Goal: Information Seeking & Learning: Compare options

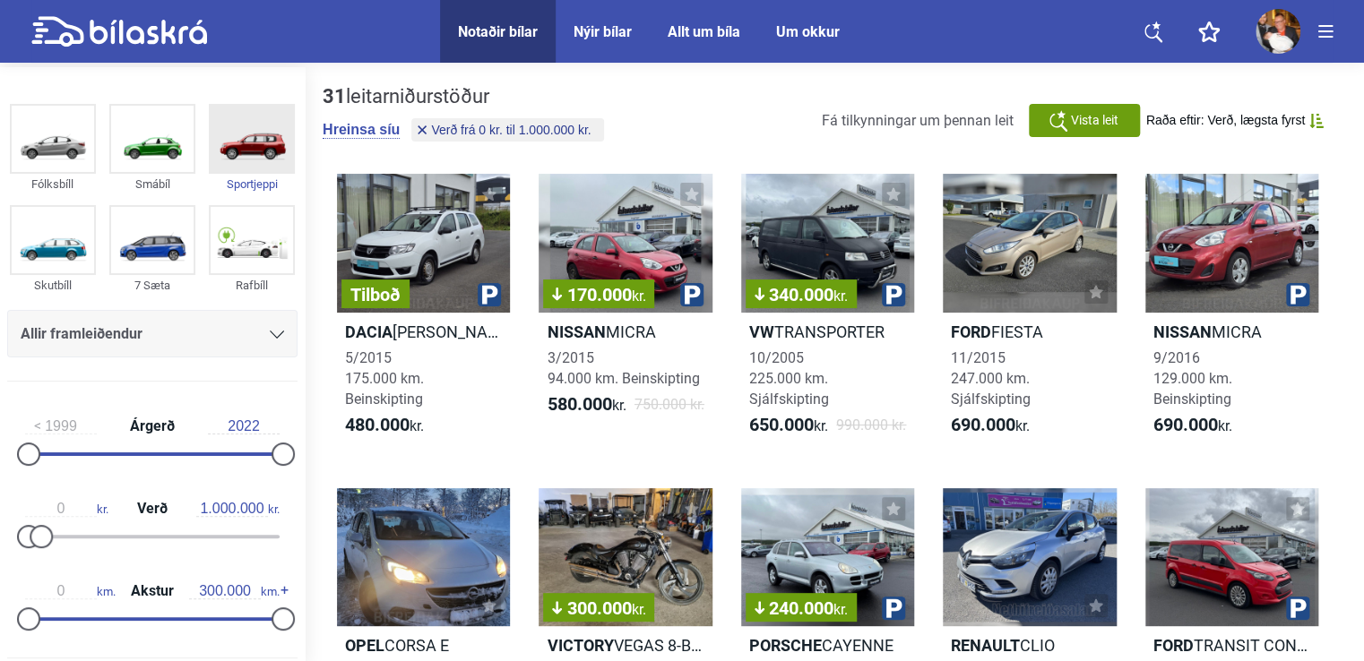
click at [240, 138] on img at bounding box center [252, 139] width 82 height 66
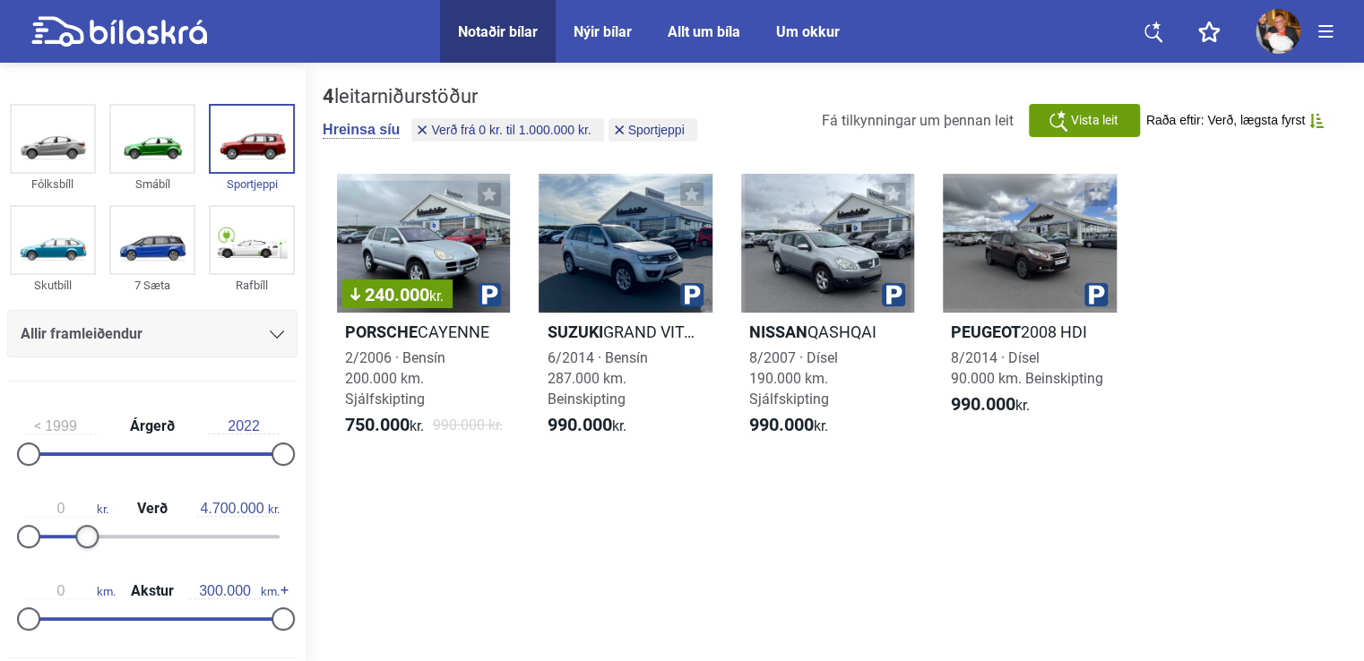
type input "4.800.000"
drag, startPoint x: 42, startPoint y: 535, endPoint x: 90, endPoint y: 543, distance: 48.2
click at [90, 543] on div at bounding box center [89, 536] width 23 height 23
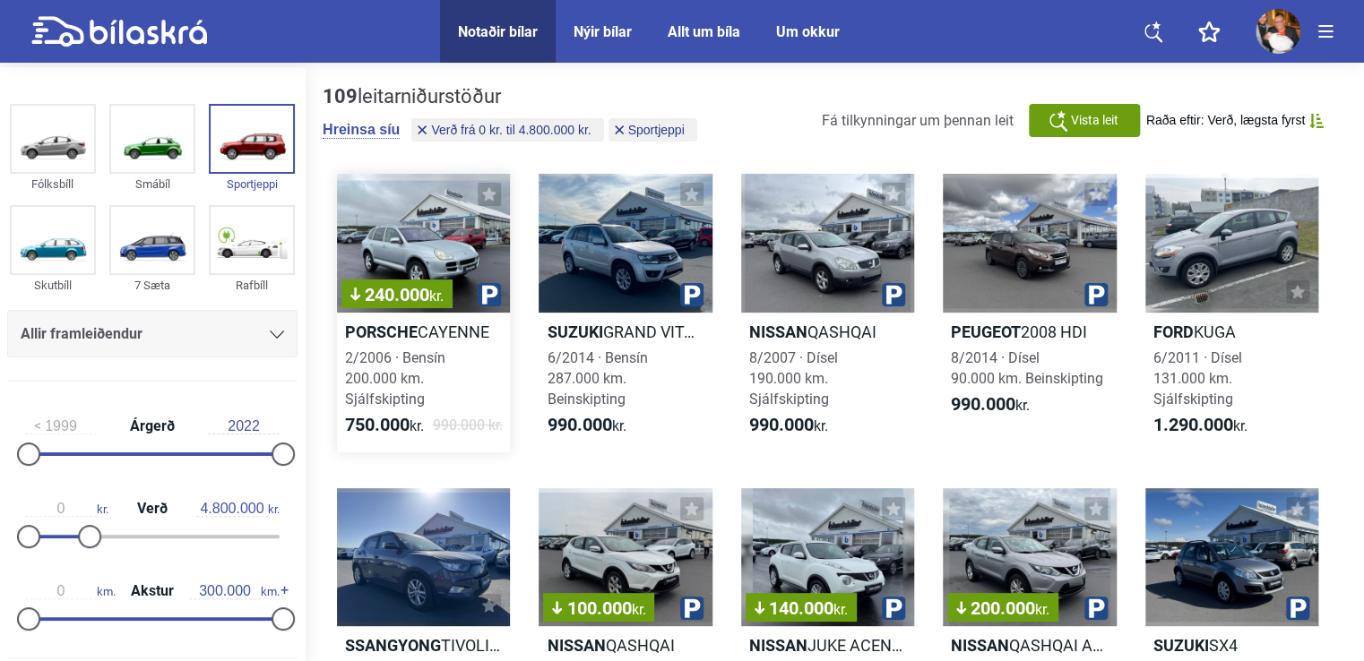
click at [438, 233] on div "240.000 kr." at bounding box center [423, 243] width 173 height 139
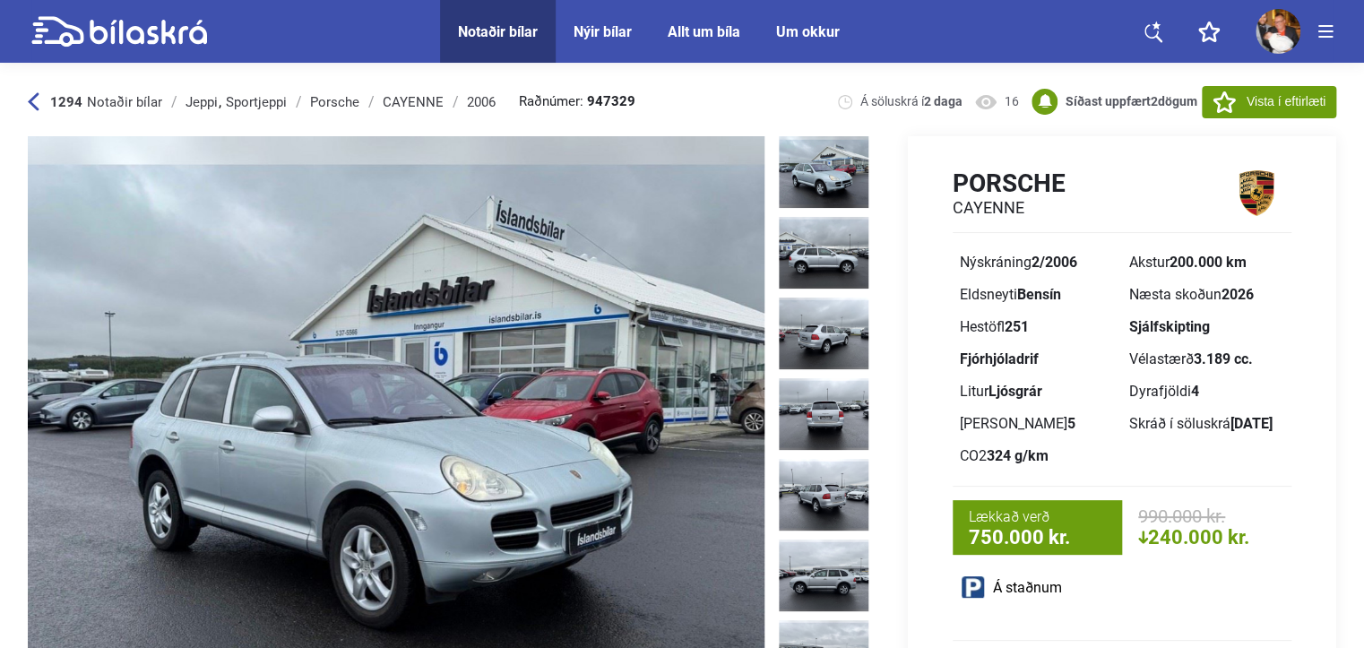
click at [30, 110] on icon at bounding box center [34, 101] width 12 height 19
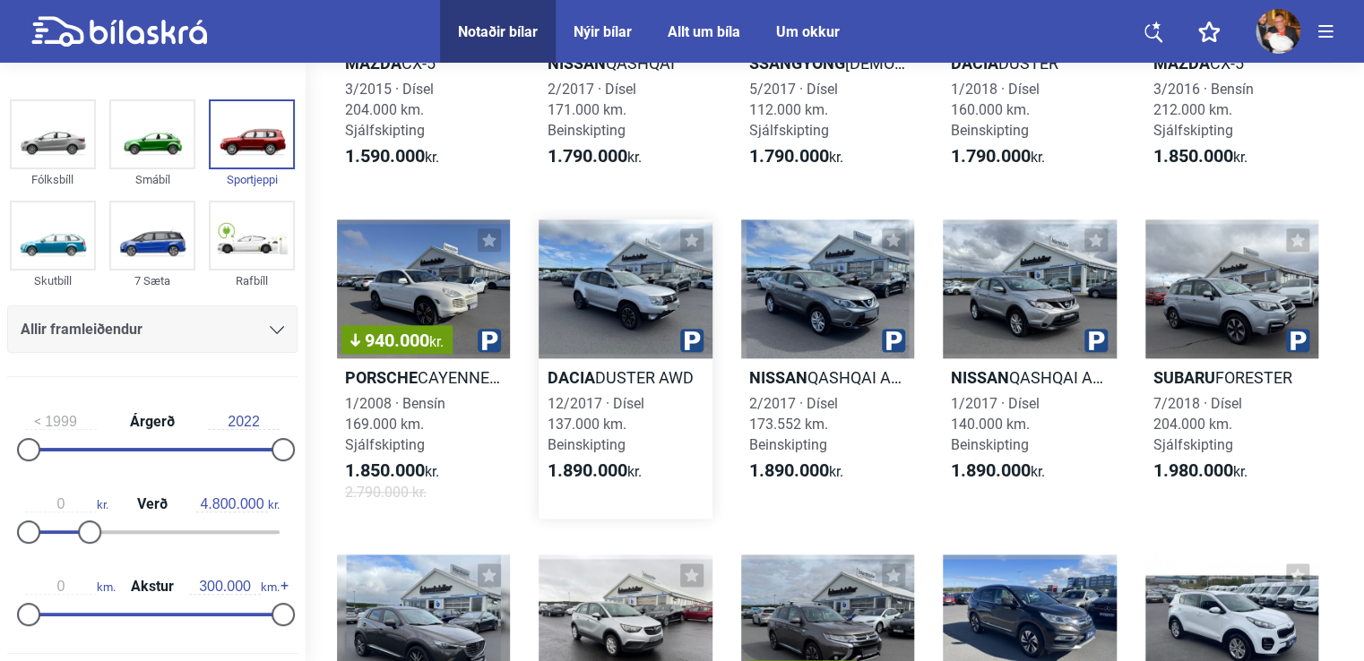
scroll to position [985, 0]
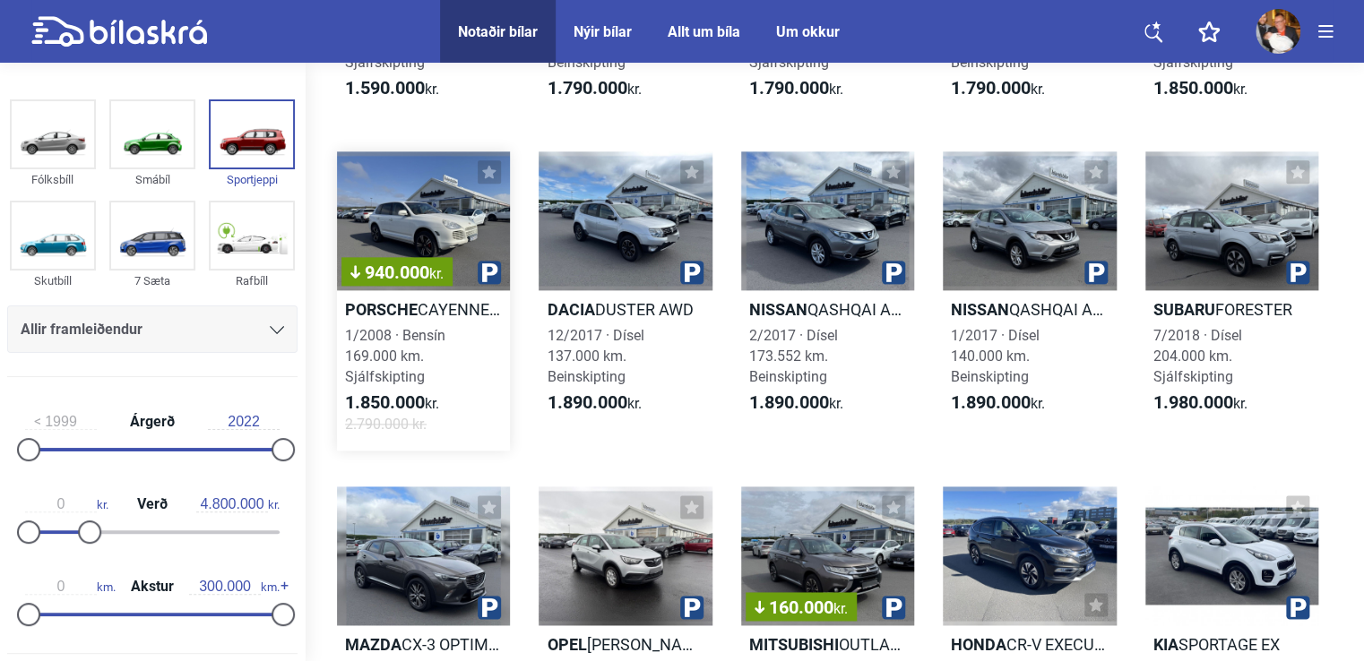
click at [426, 231] on div "940.000 kr." at bounding box center [423, 220] width 173 height 139
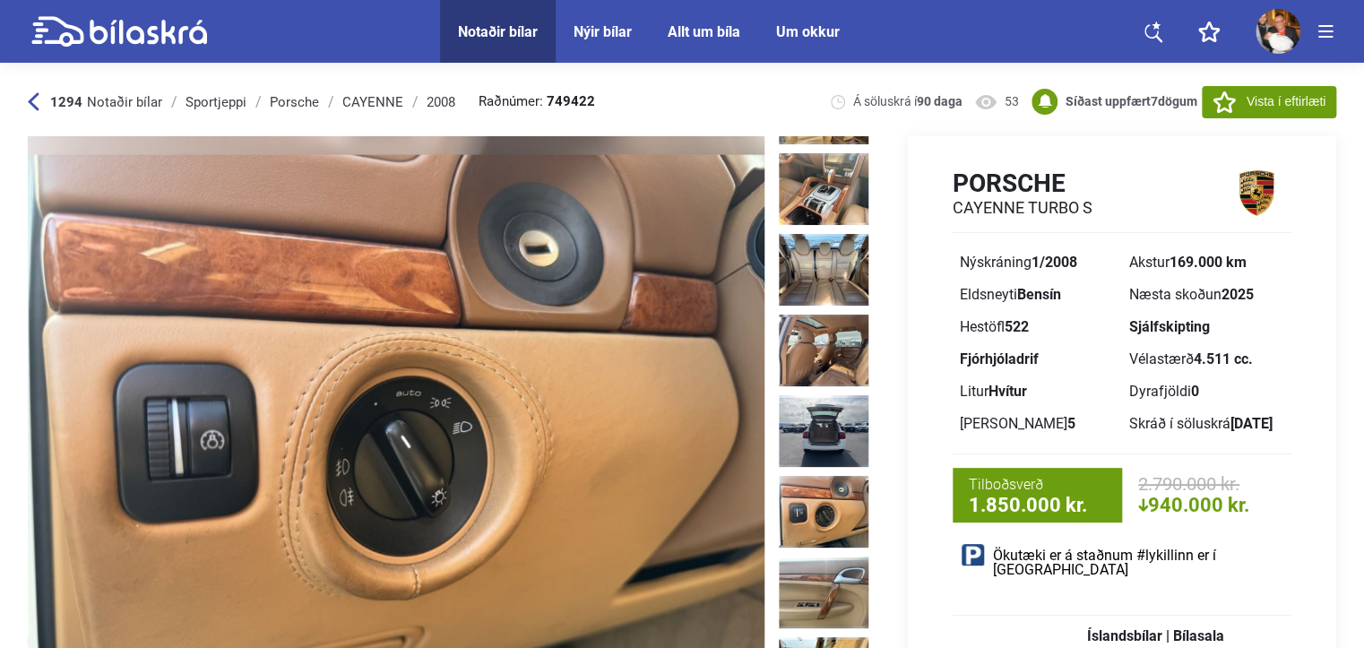
click at [39, 104] on icon at bounding box center [34, 101] width 12 height 19
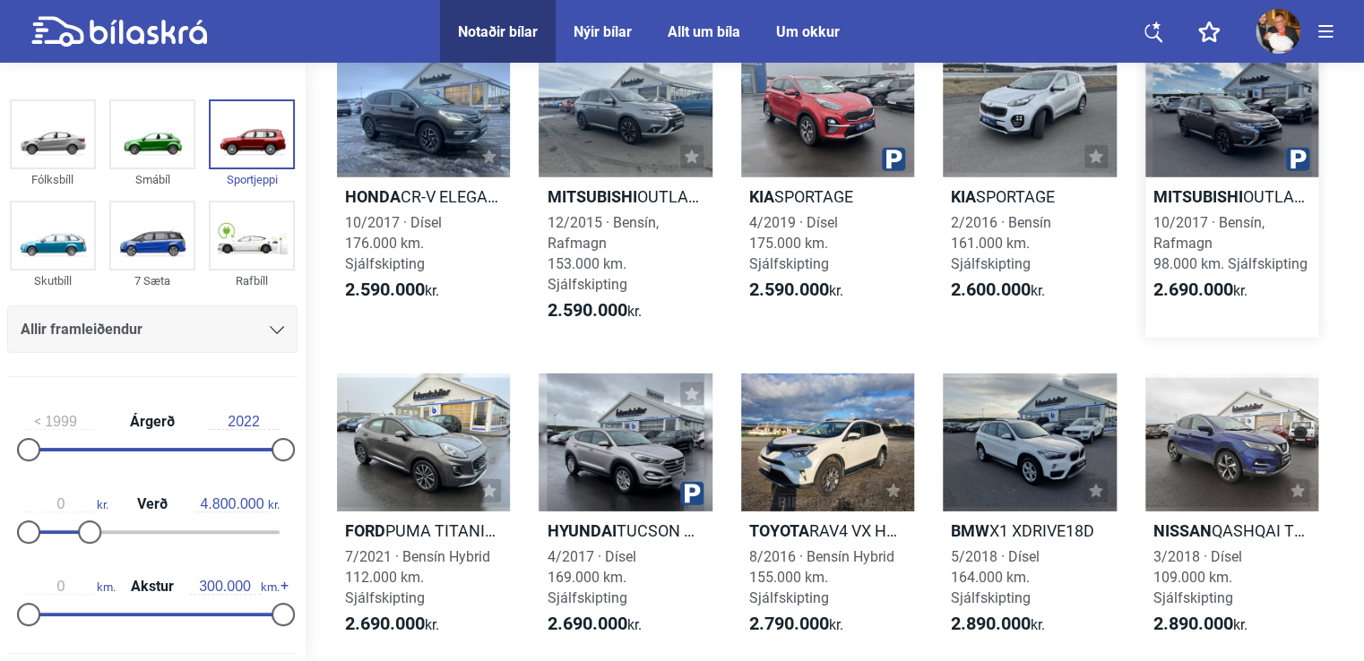
scroll to position [2419, 0]
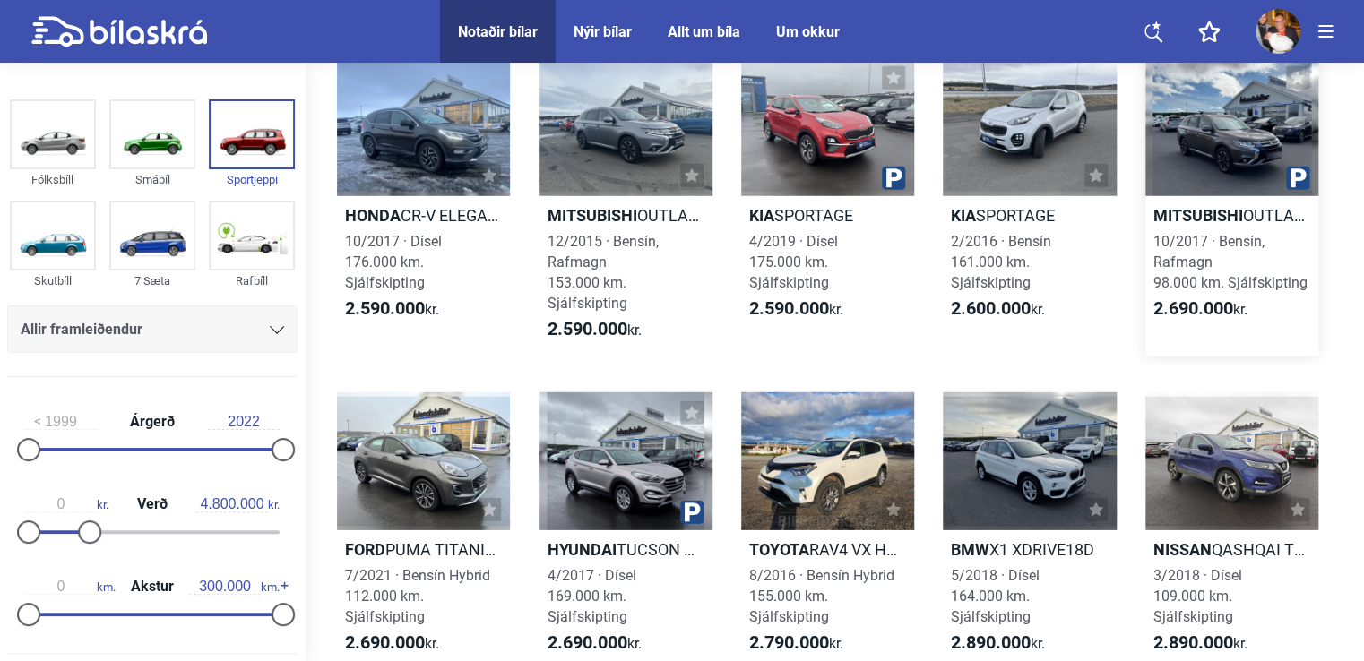
click at [1226, 157] on div at bounding box center [1231, 126] width 173 height 139
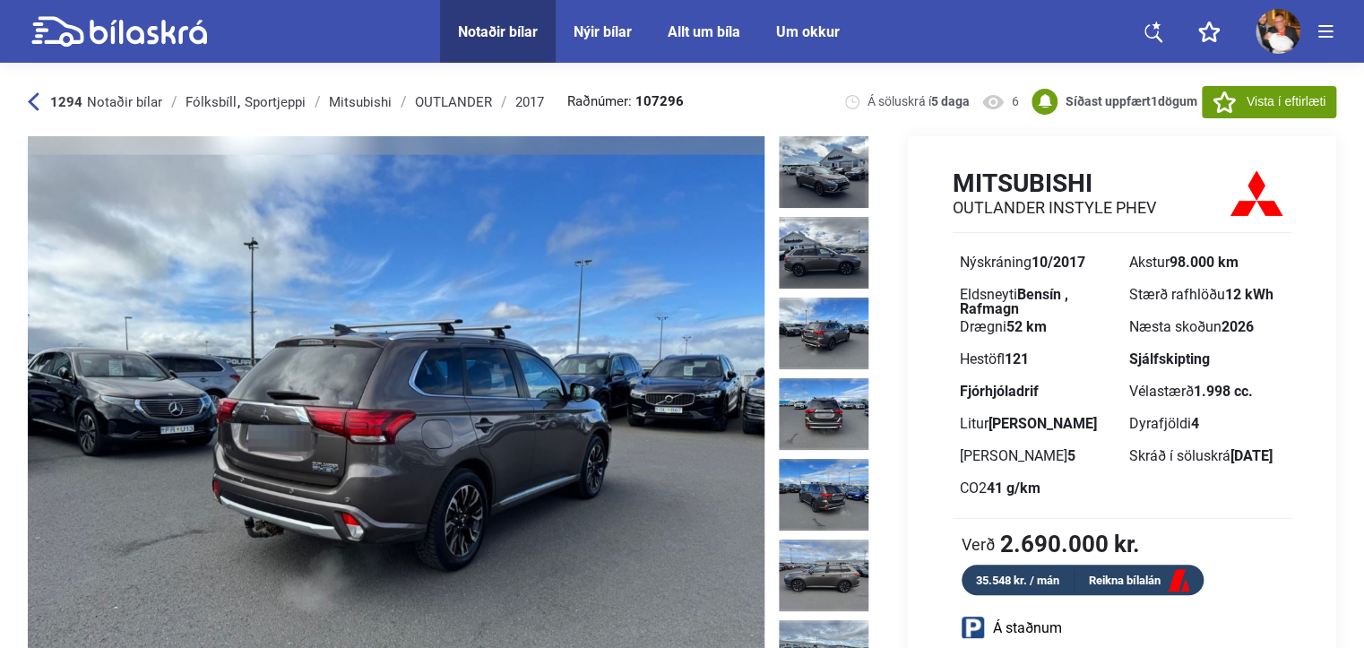
click at [30, 108] on icon at bounding box center [34, 101] width 12 height 19
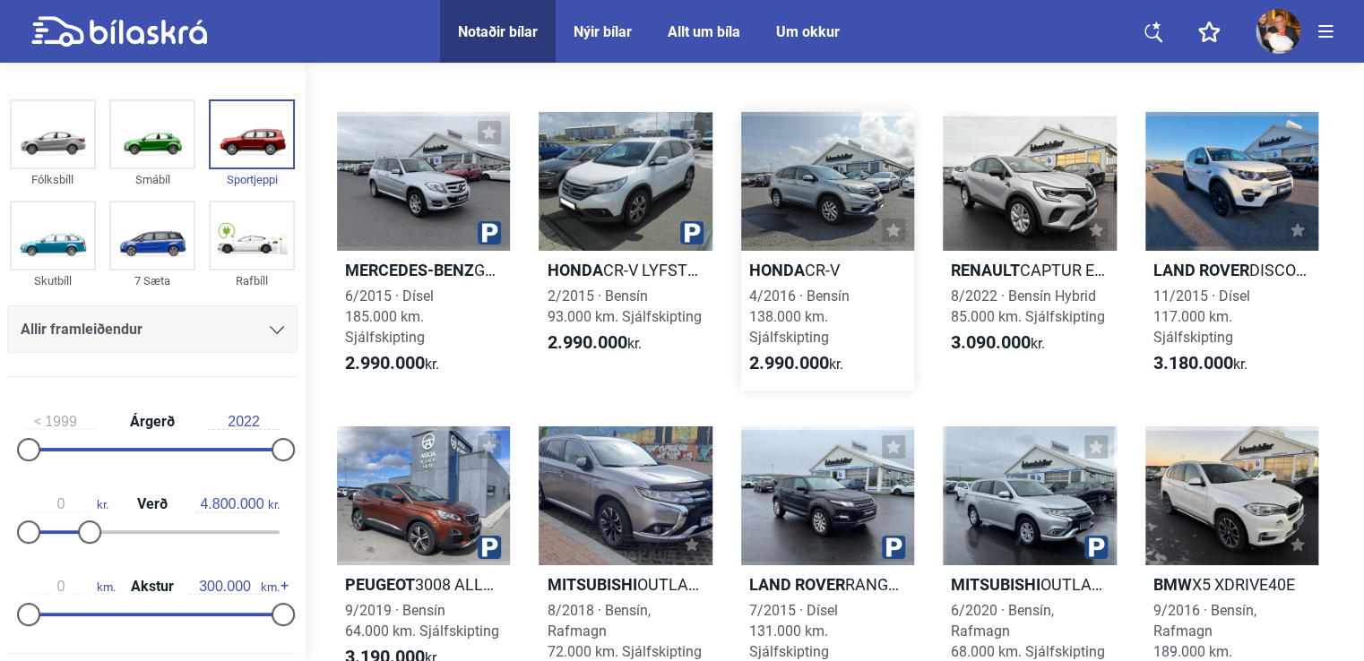
scroll to position [3078, 0]
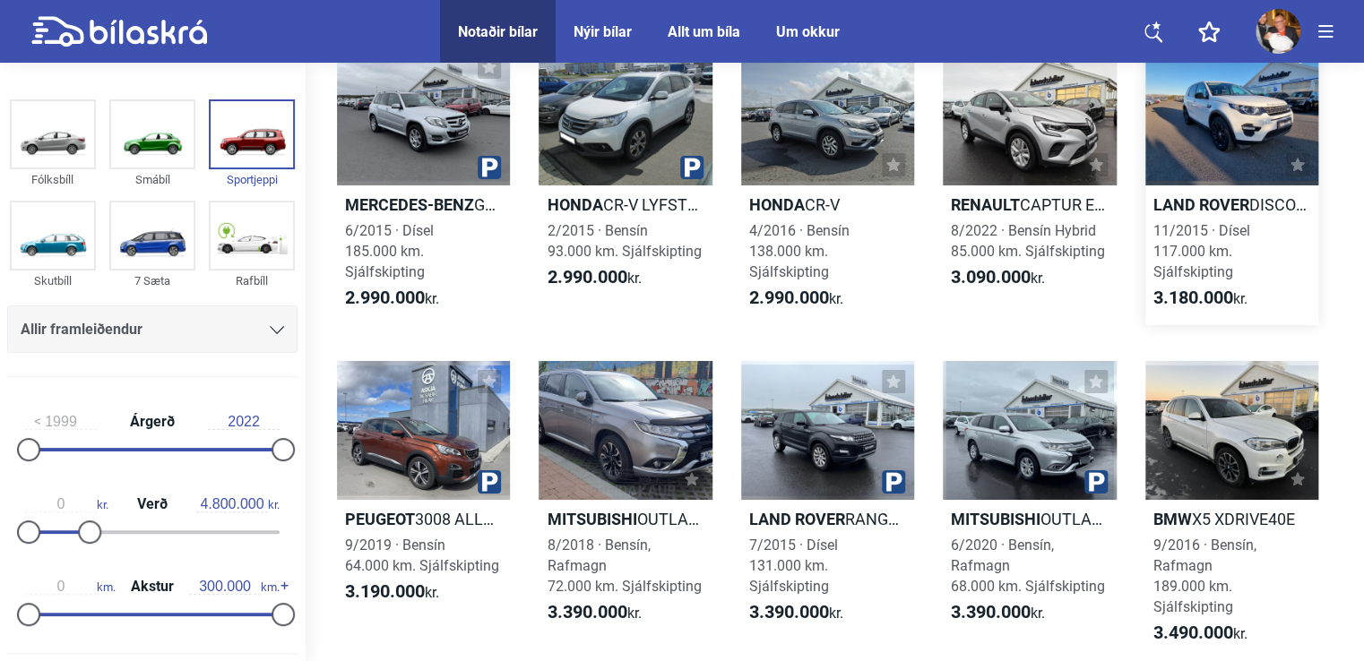
click at [1246, 127] on div at bounding box center [1231, 116] width 173 height 139
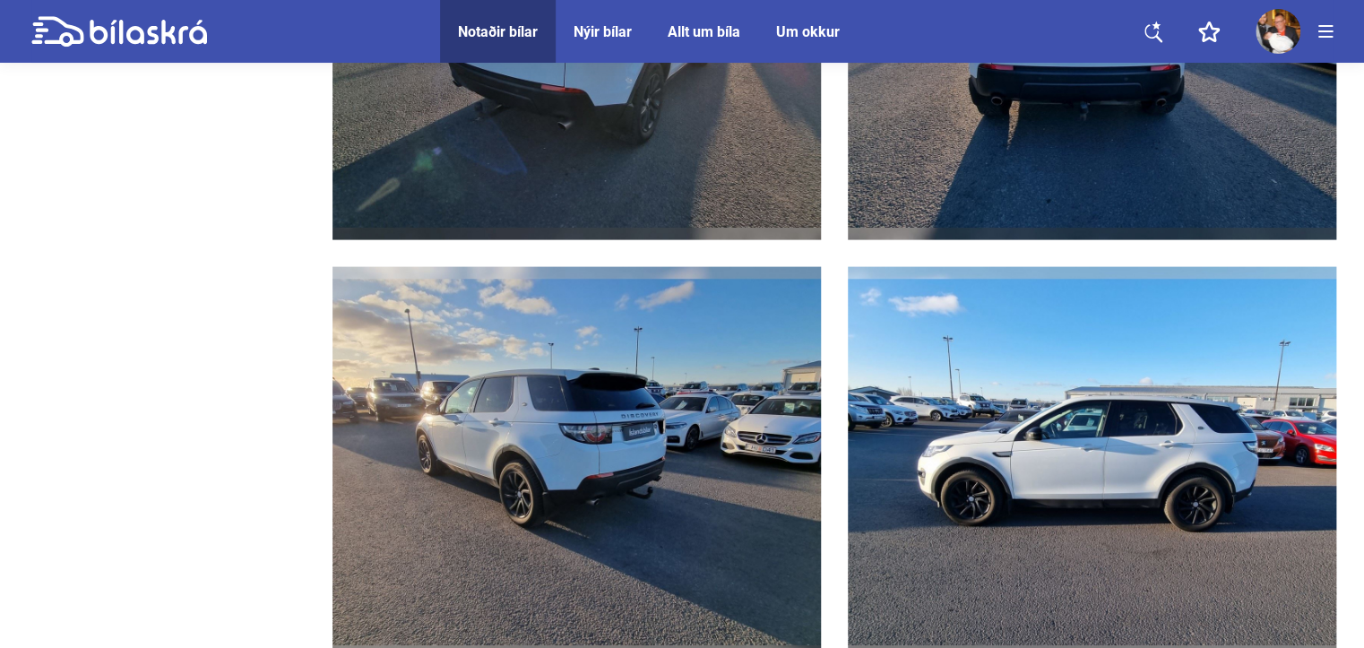
scroll to position [2240, 0]
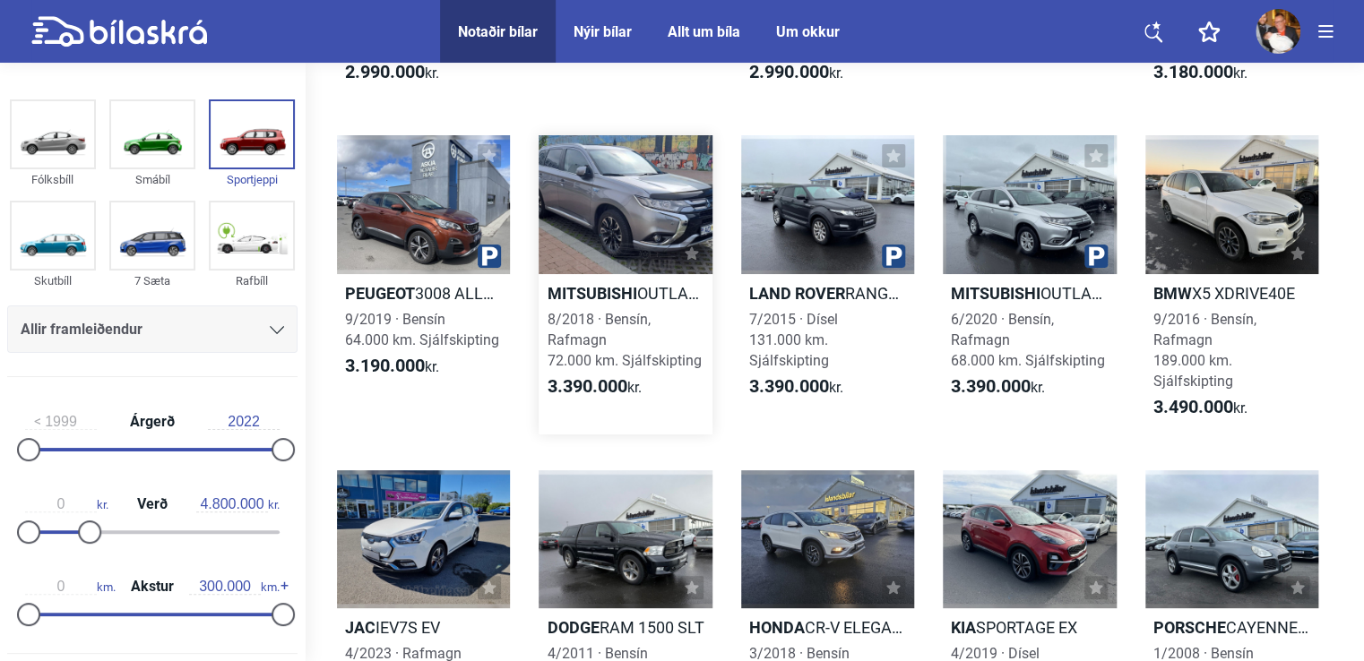
scroll to position [3347, 0]
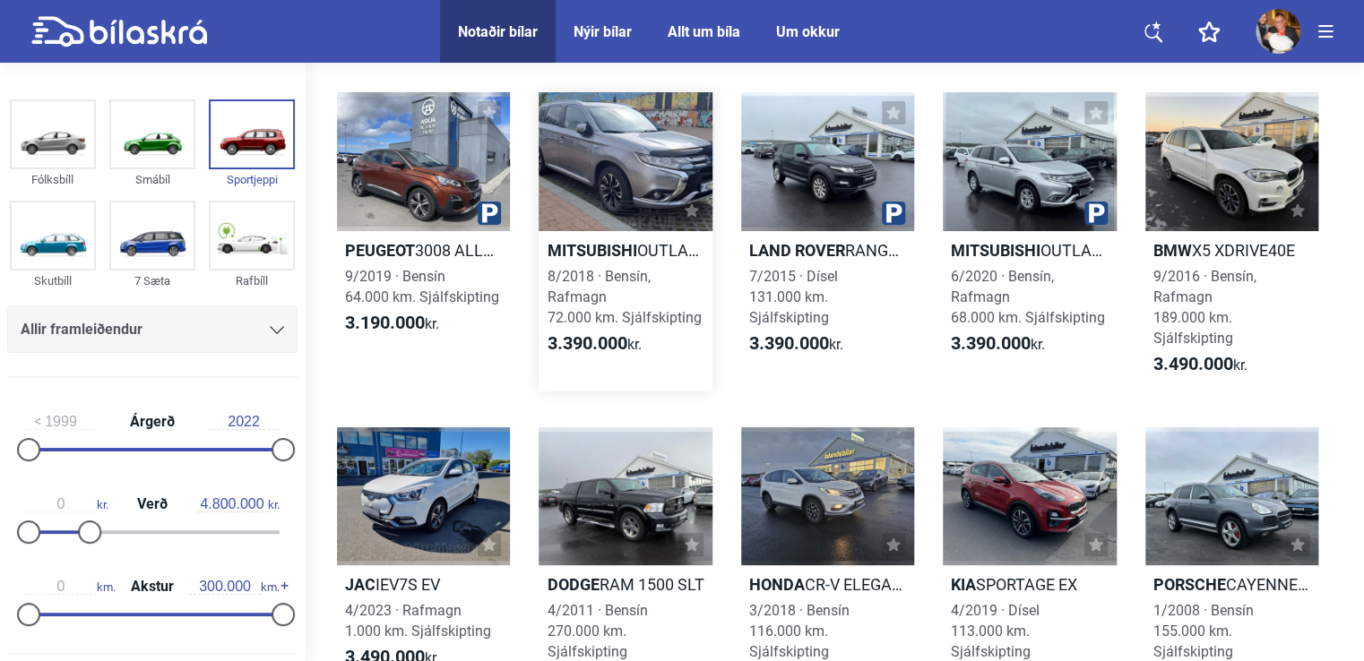
click at [618, 181] on div at bounding box center [624, 161] width 173 height 139
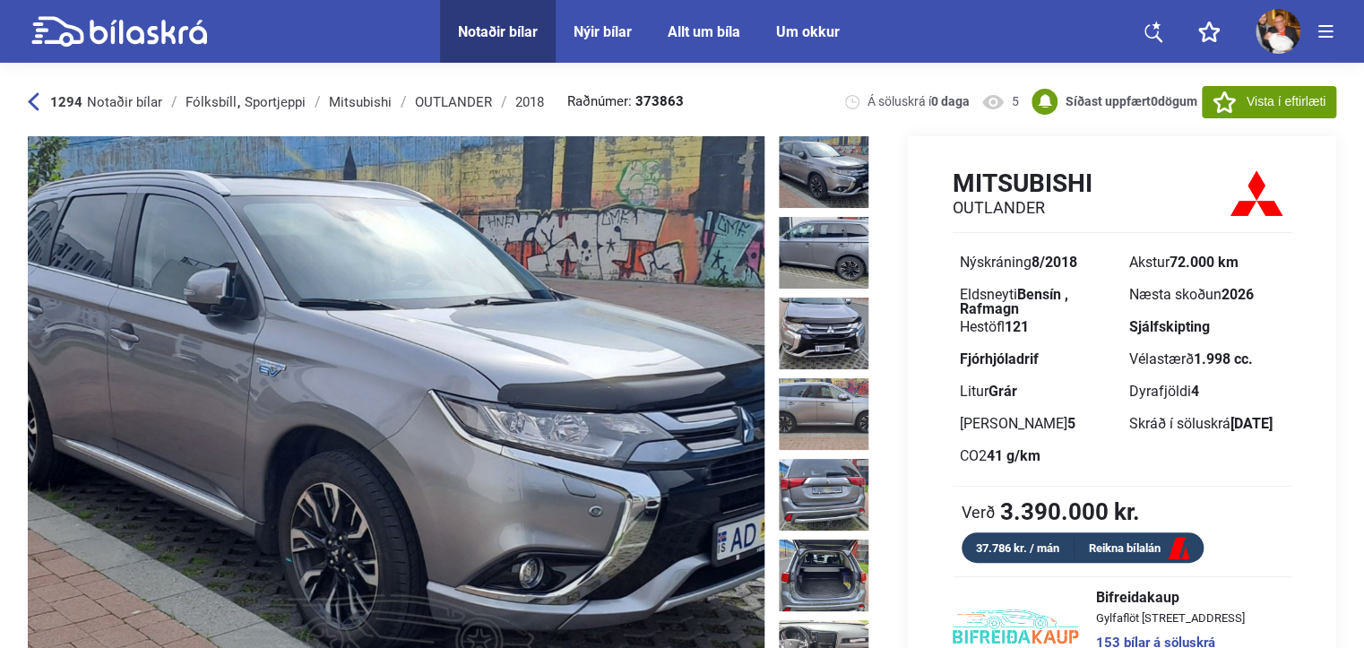
click at [48, 112] on div "1294 Notaðir bílar [GEOGRAPHIC_DATA] Sportjeppi Mitsubishi OUTLANDER 2018 Raðnú…" at bounding box center [682, 101] width 1308 height 69
click at [30, 101] on icon at bounding box center [33, 102] width 11 height 18
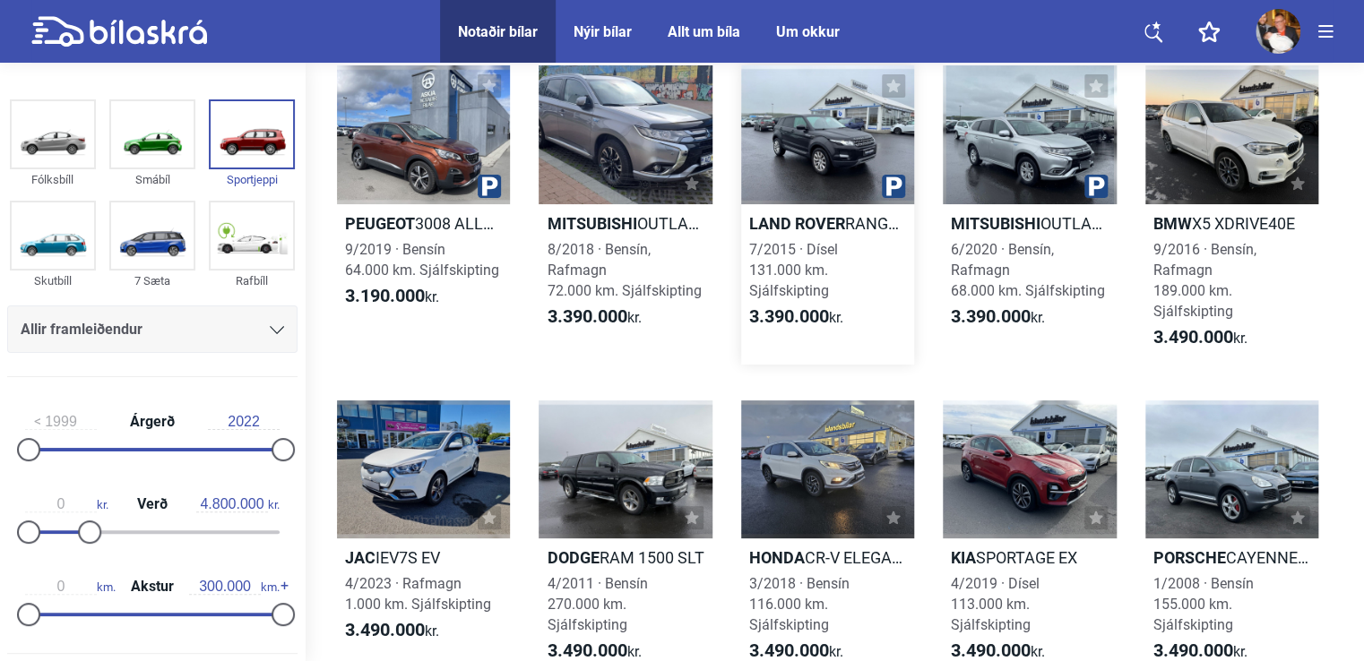
scroll to position [3347, 0]
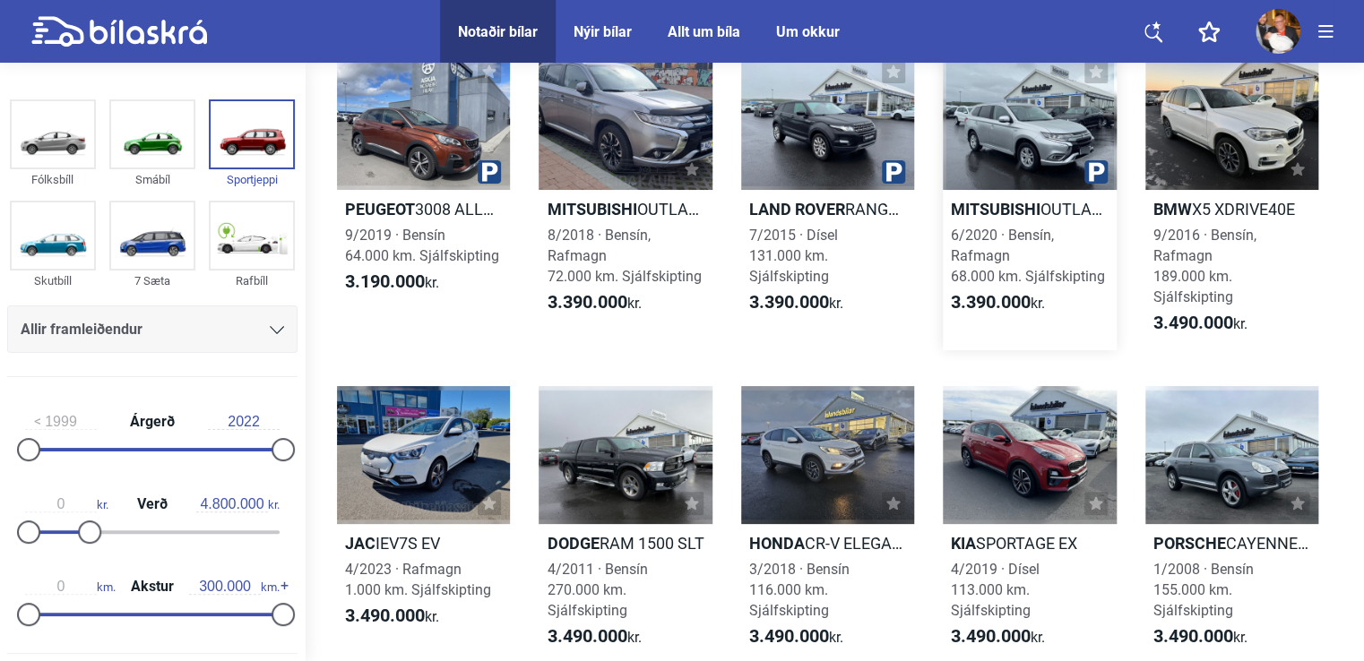
click at [1007, 144] on div at bounding box center [1028, 120] width 173 height 139
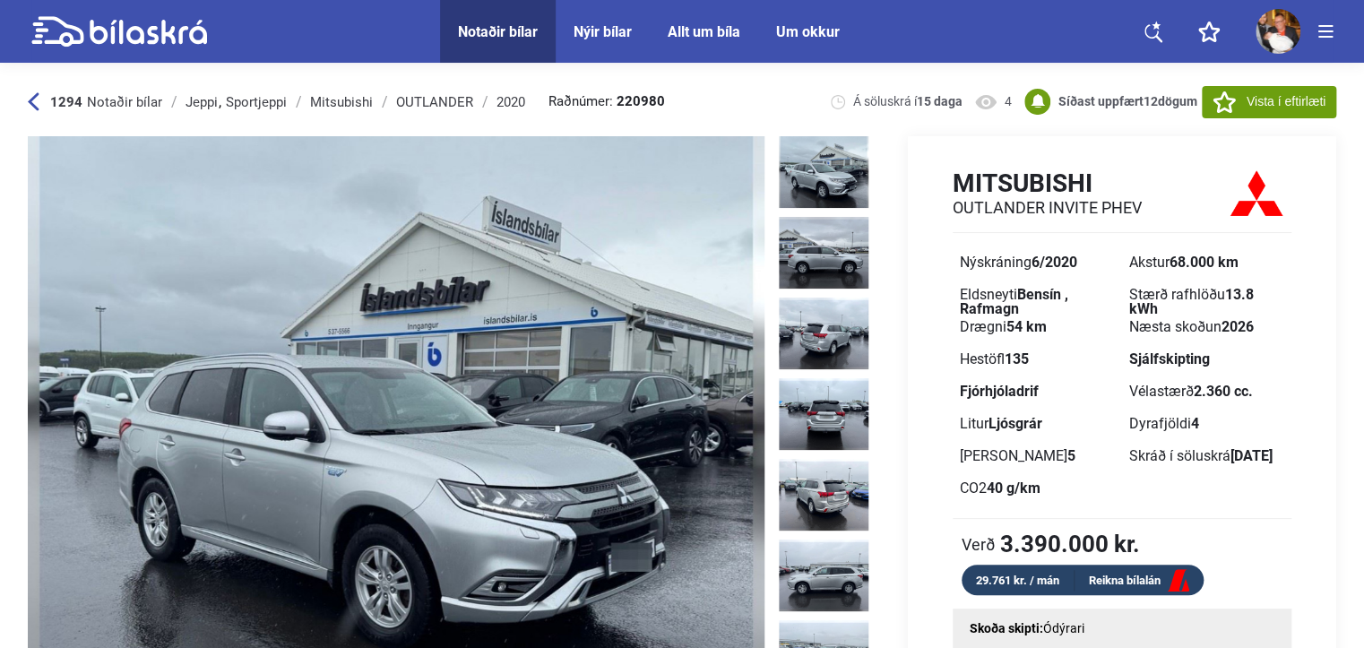
scroll to position [90, 0]
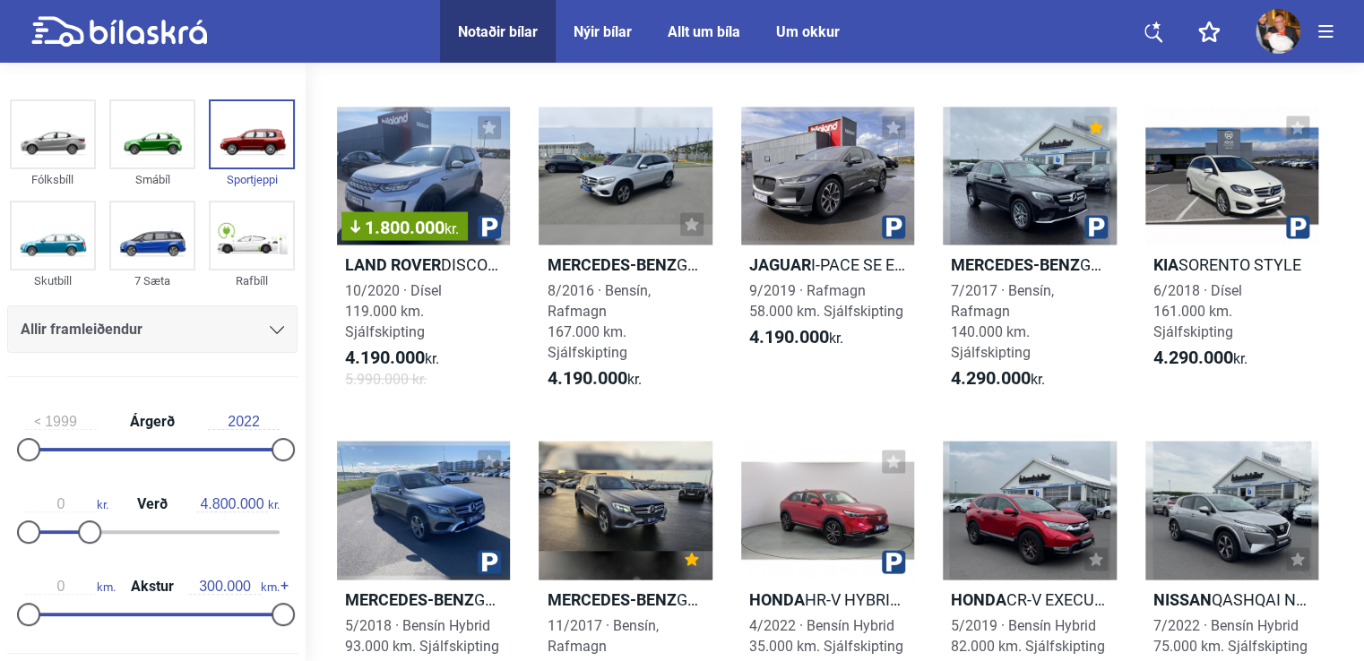
scroll to position [4960, 0]
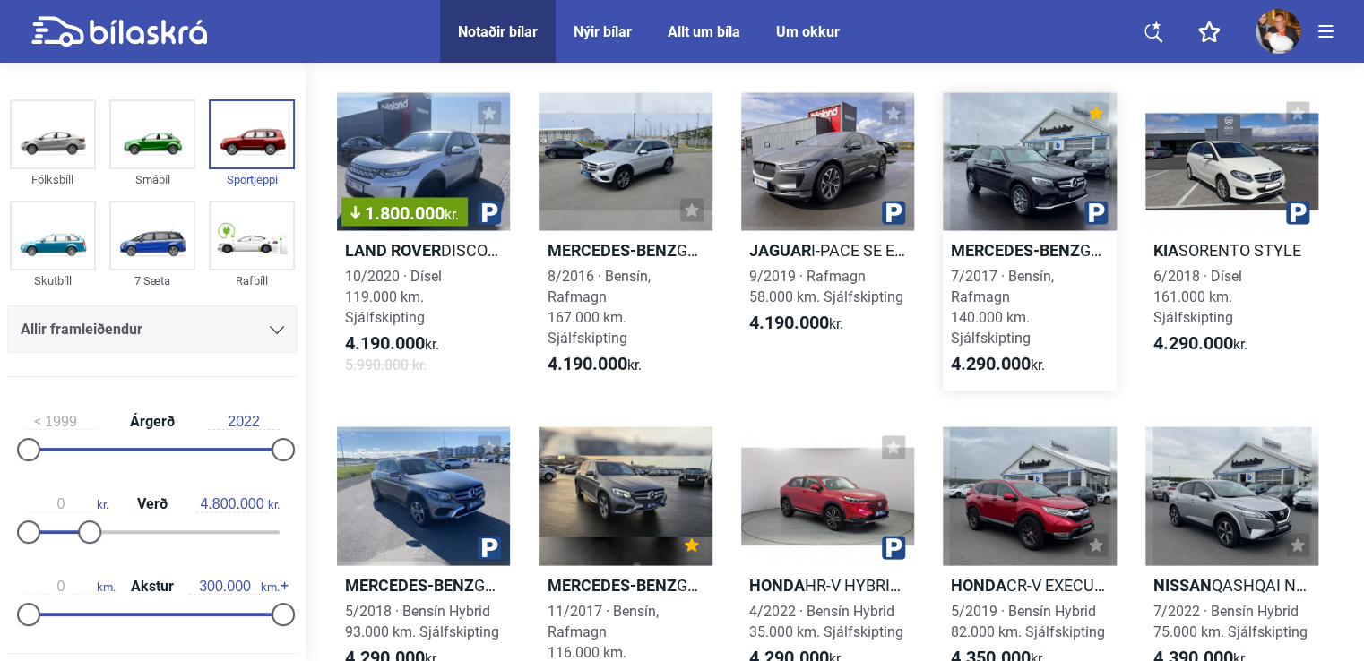
click at [1021, 173] on div at bounding box center [1028, 161] width 173 height 139
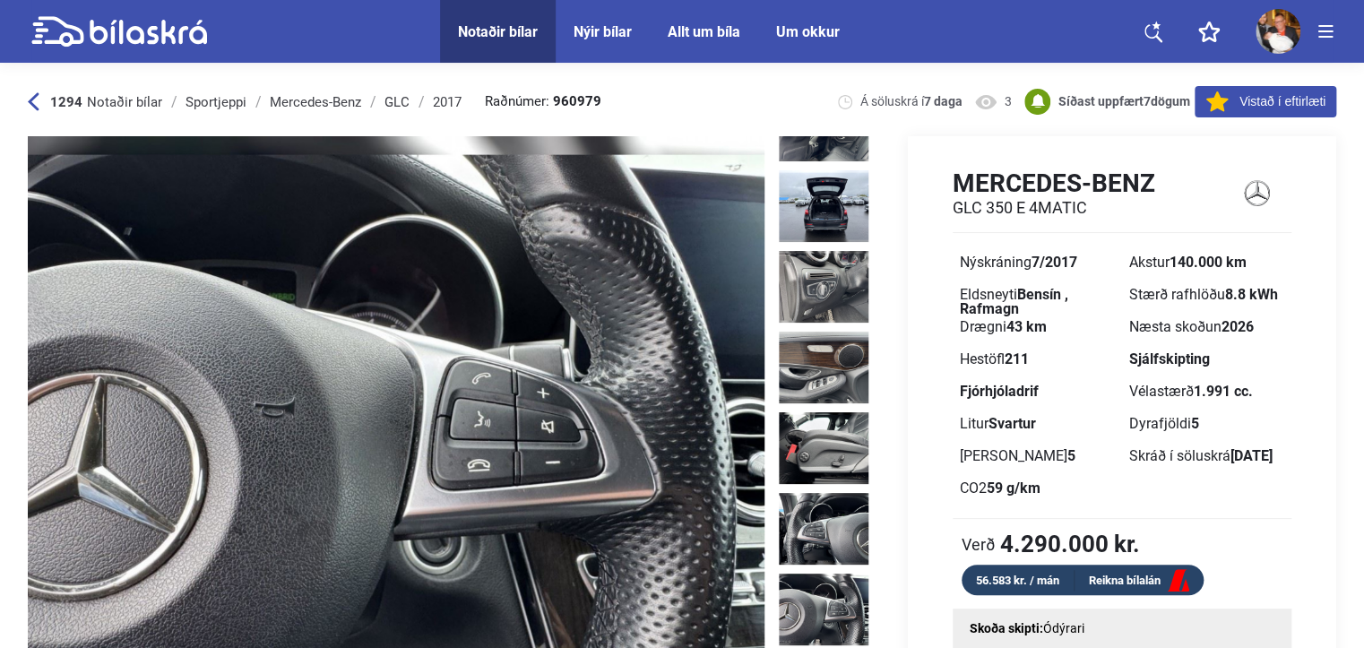
click at [32, 102] on icon at bounding box center [34, 101] width 12 height 19
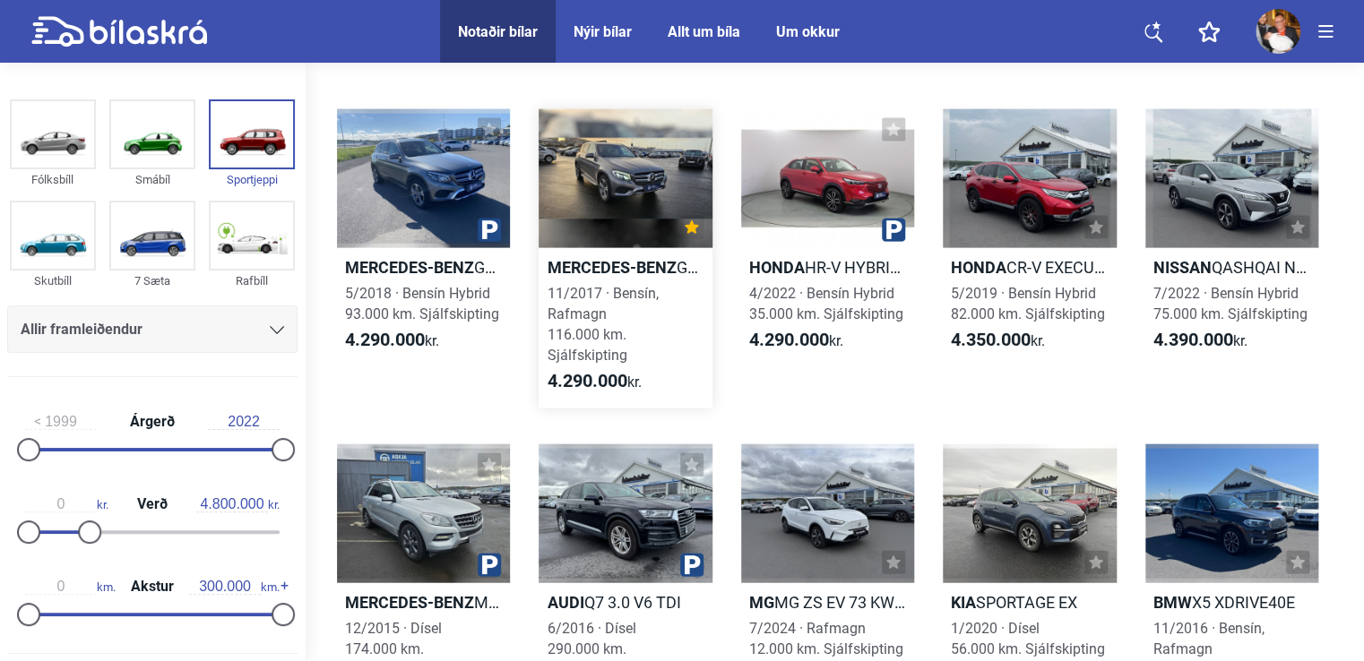
scroll to position [5318, 0]
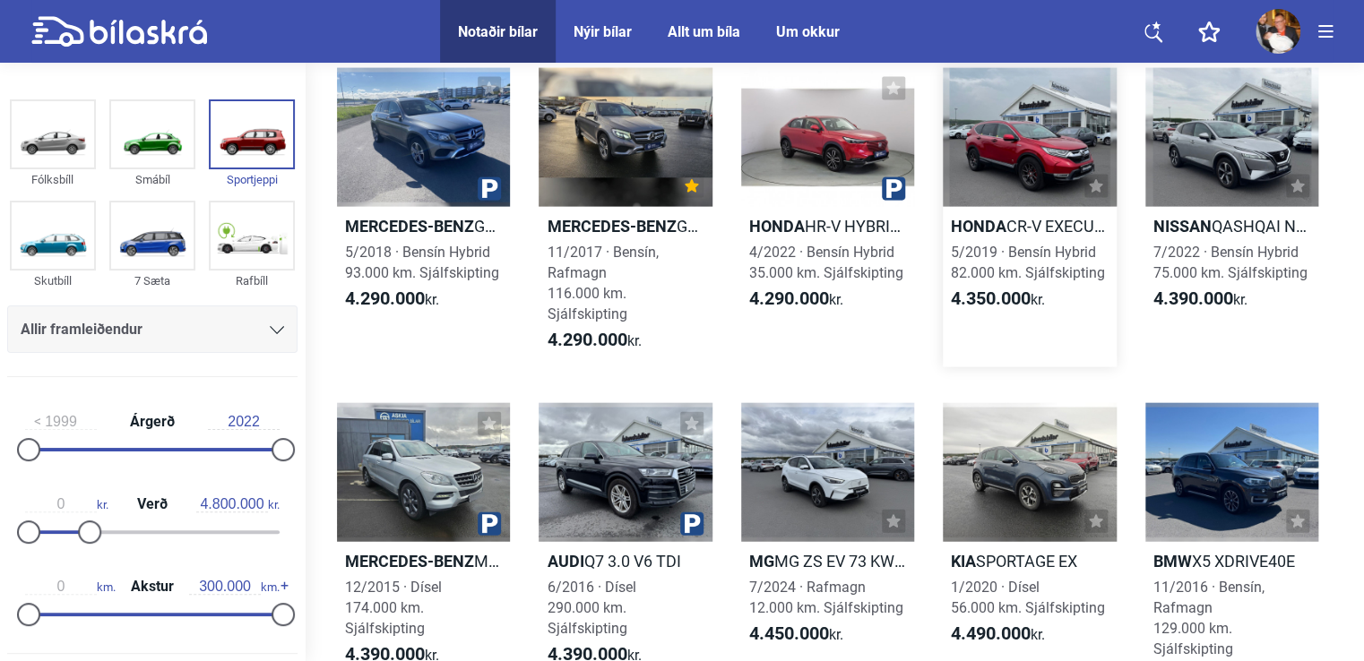
click at [985, 163] on div at bounding box center [1028, 137] width 173 height 139
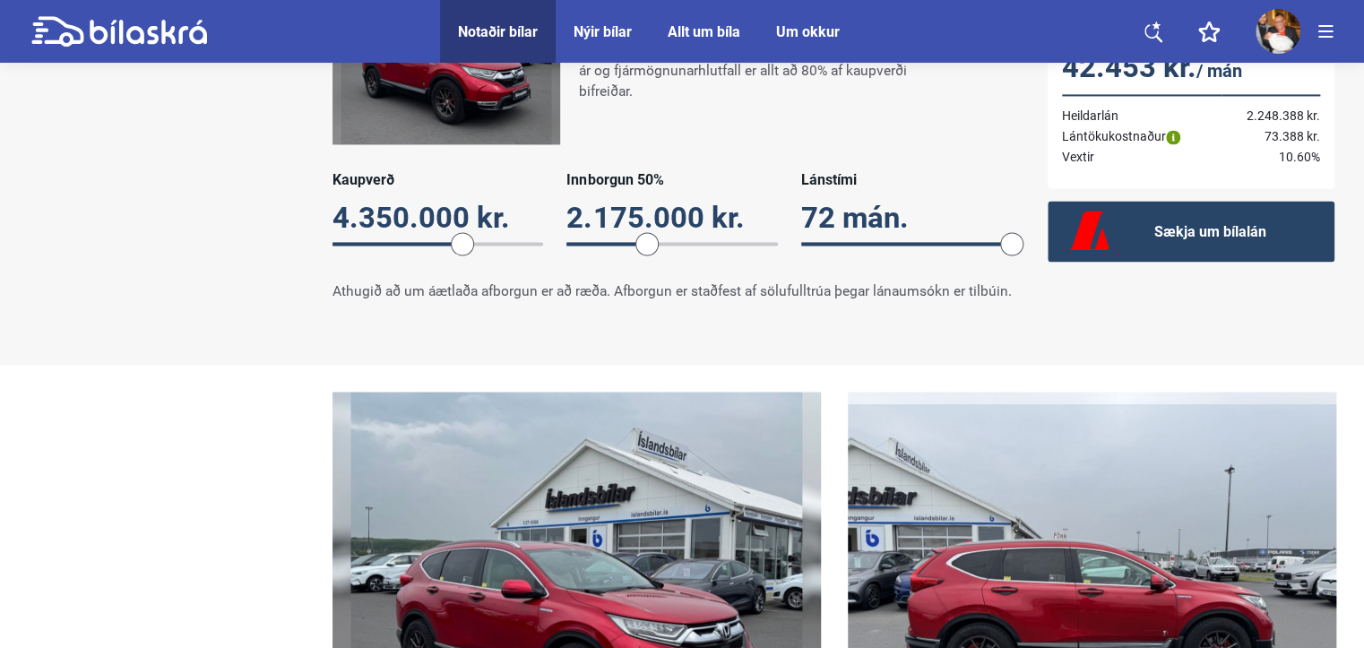
scroll to position [1523, 0]
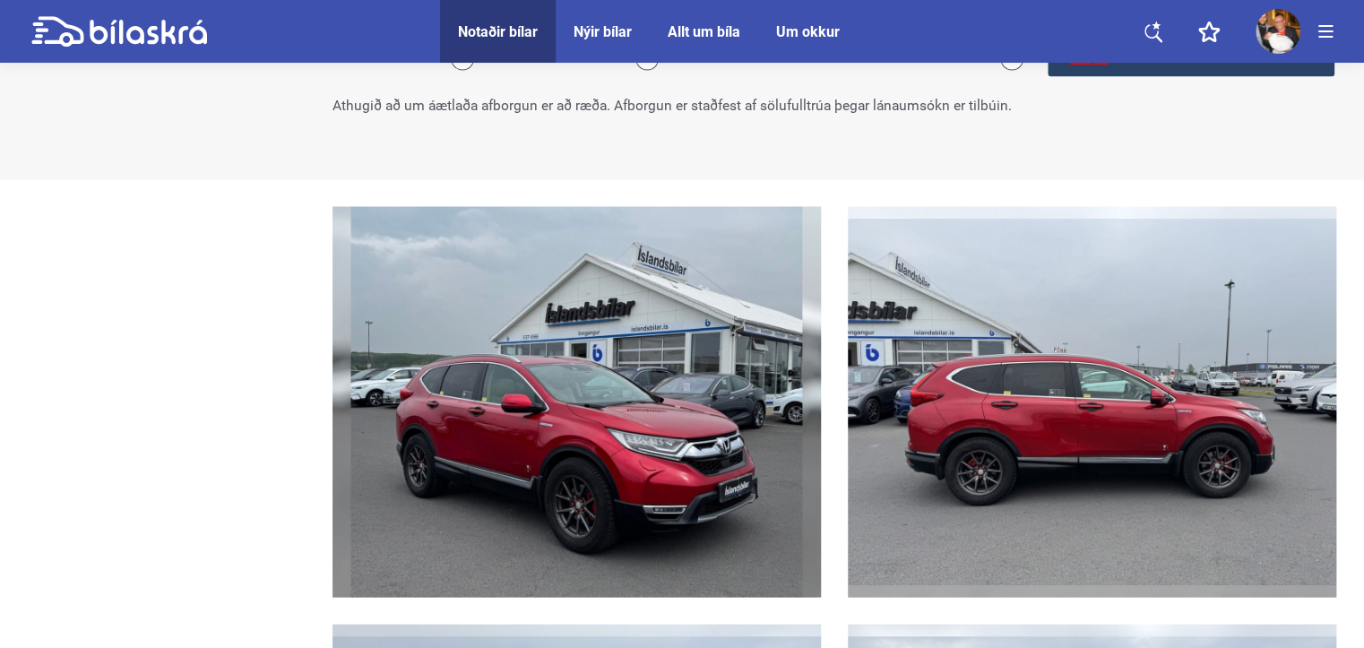
click at [613, 37] on div "Nýir bílar" at bounding box center [602, 31] width 58 height 17
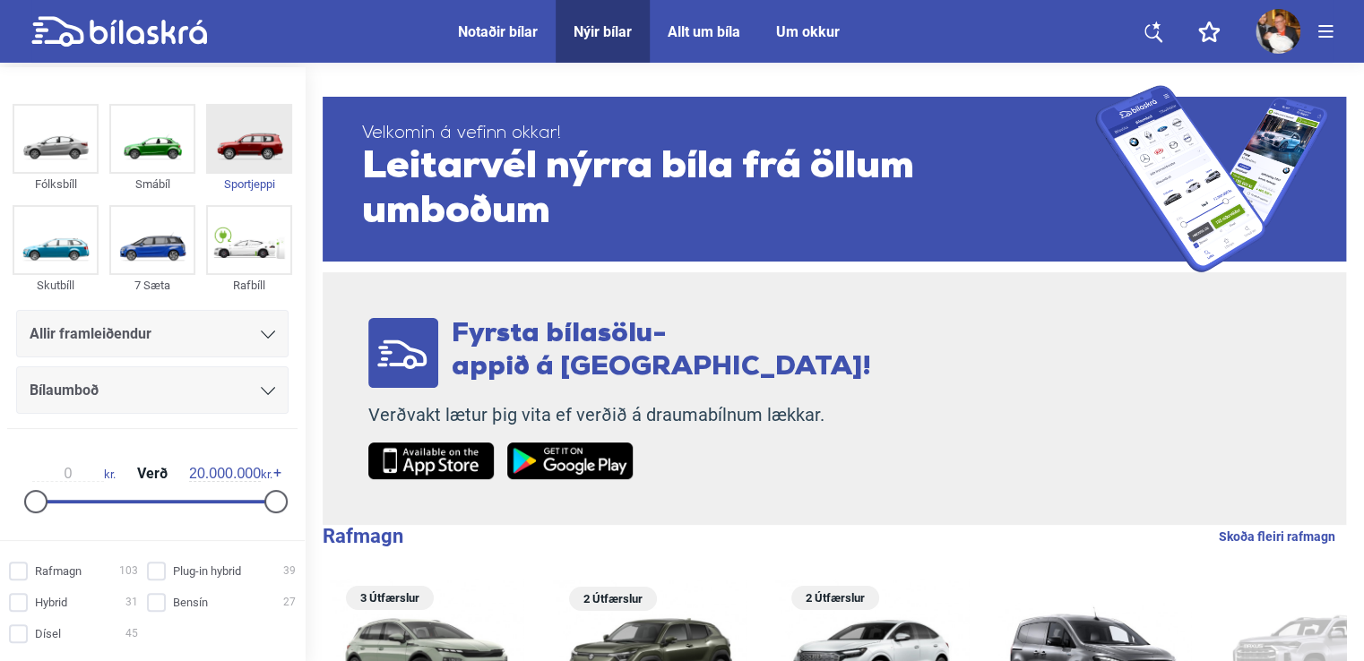
click at [242, 150] on img at bounding box center [249, 139] width 82 height 66
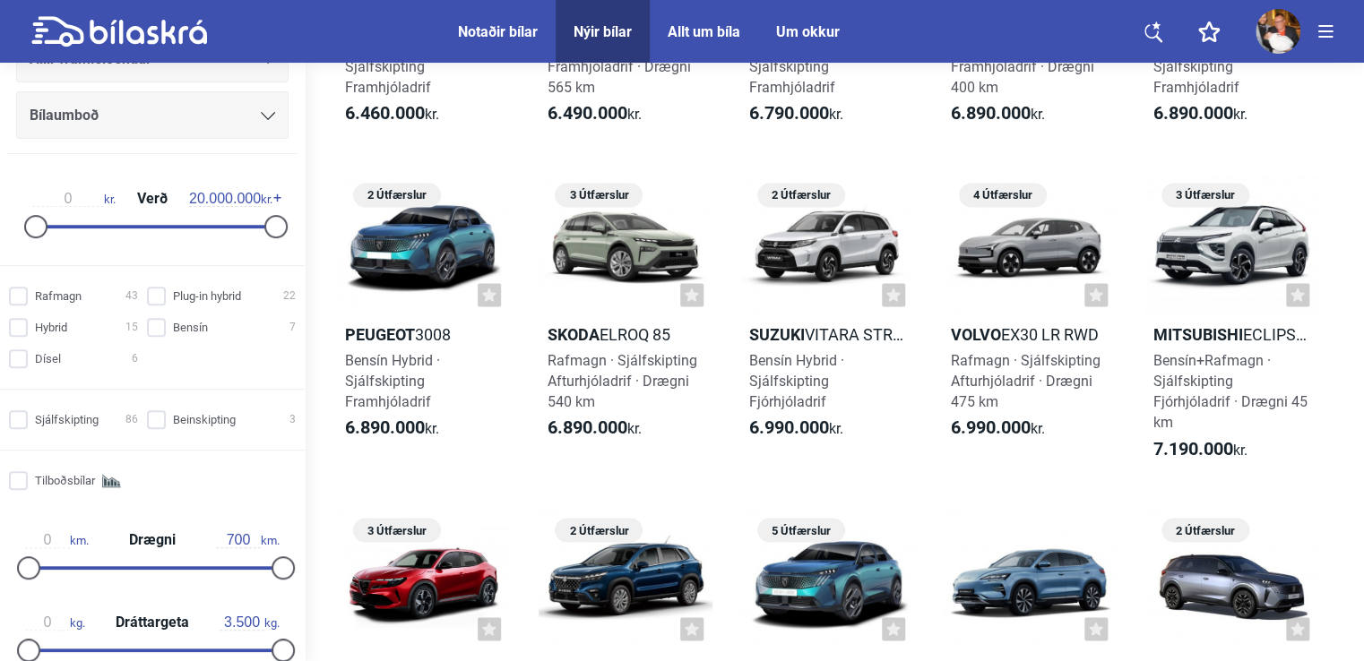
scroll to position [358, 0]
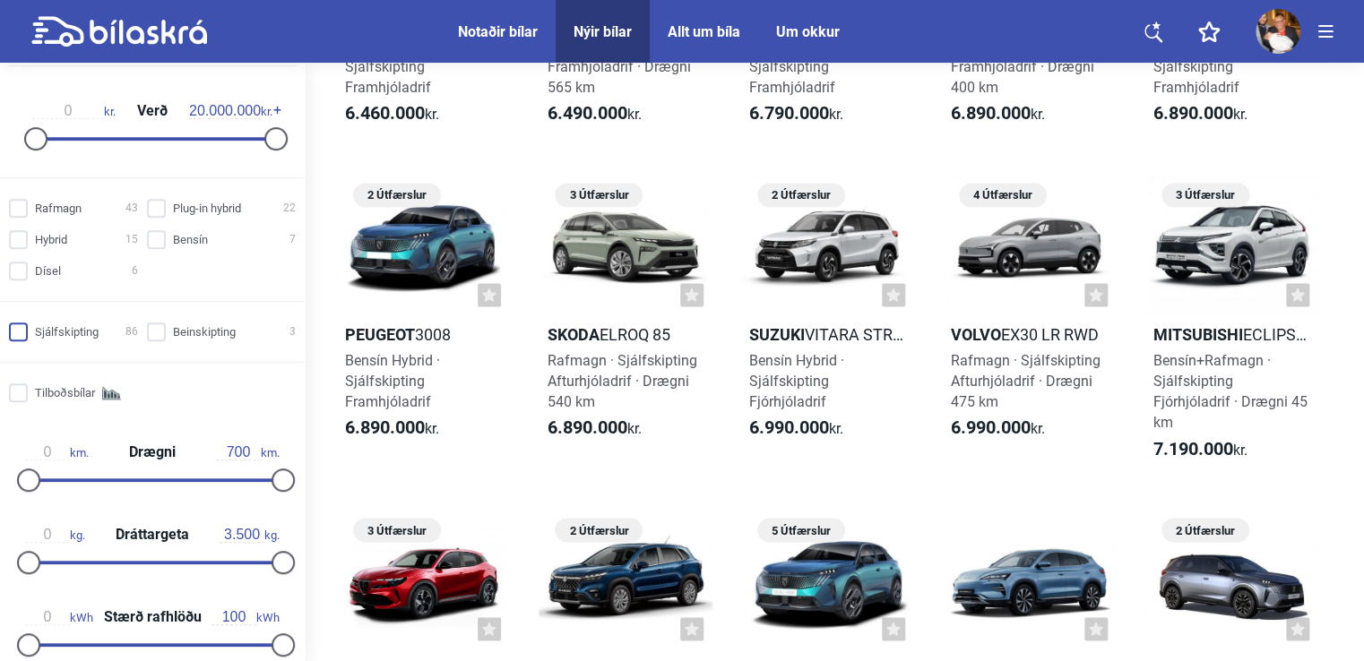
click at [22, 331] on input "Sjálfskipting 86" at bounding box center [76, 332] width 129 height 19
checkbox input "true"
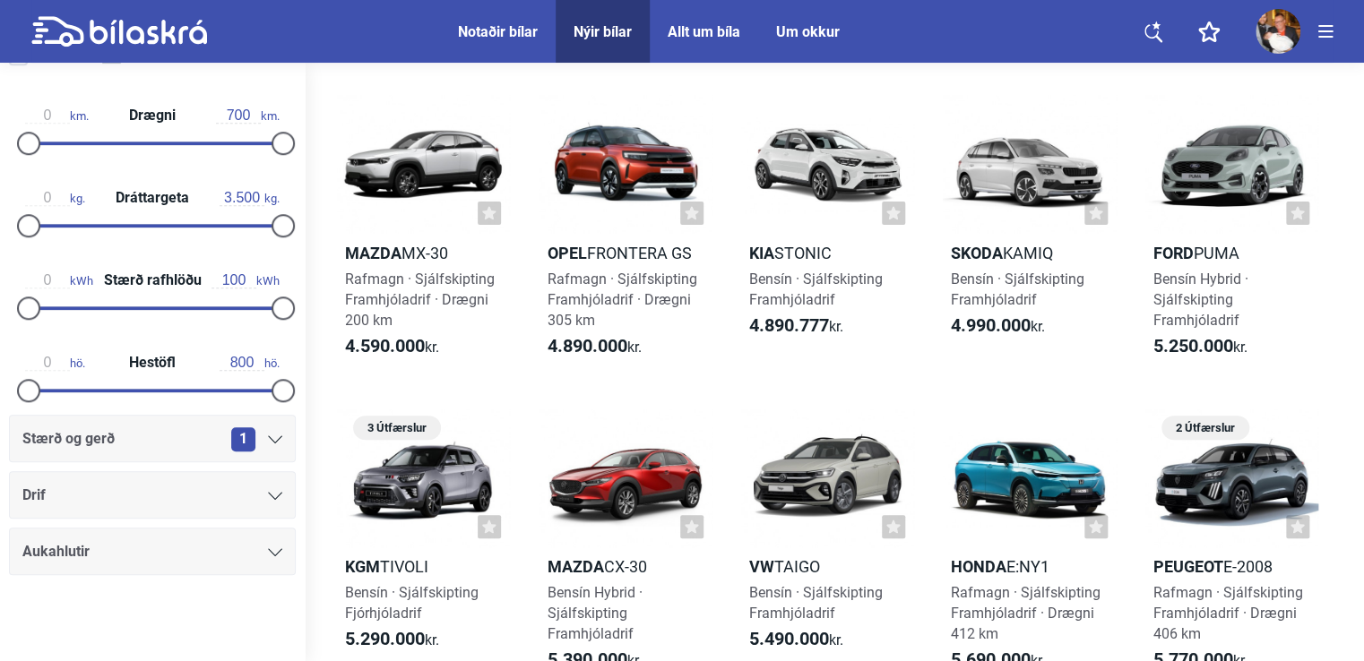
scroll to position [90, 0]
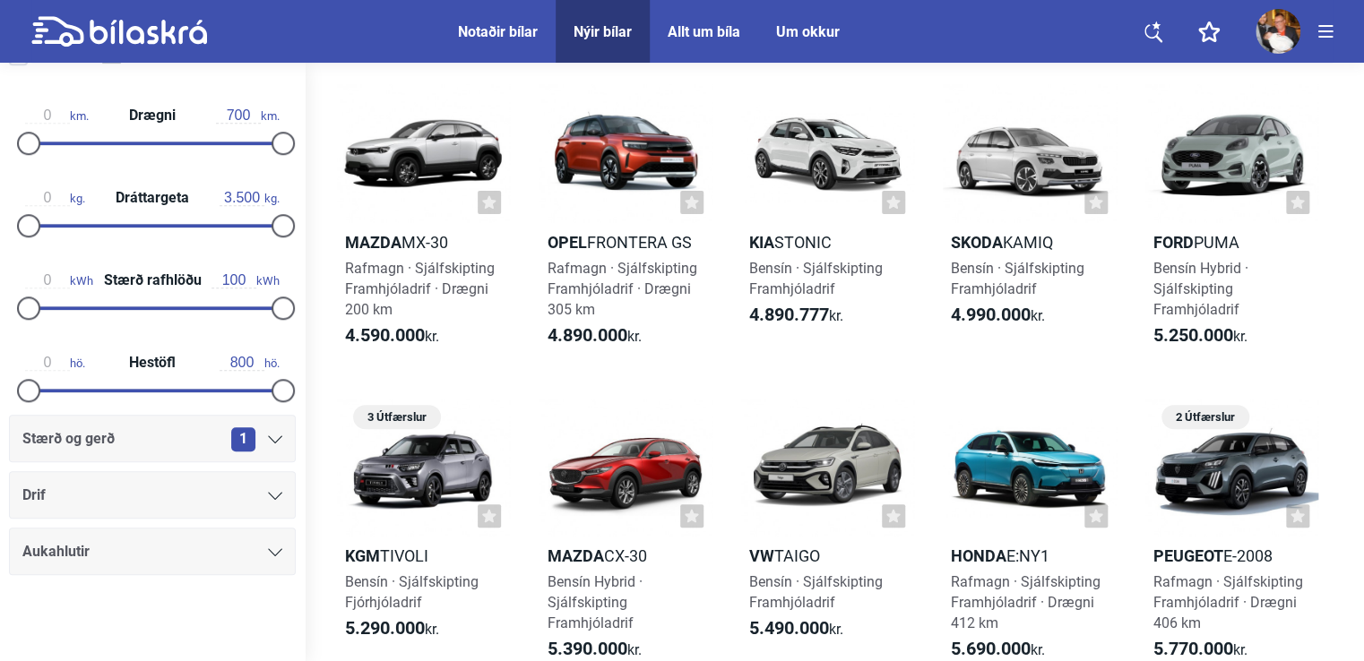
click at [269, 436] on icon at bounding box center [275, 439] width 14 height 8
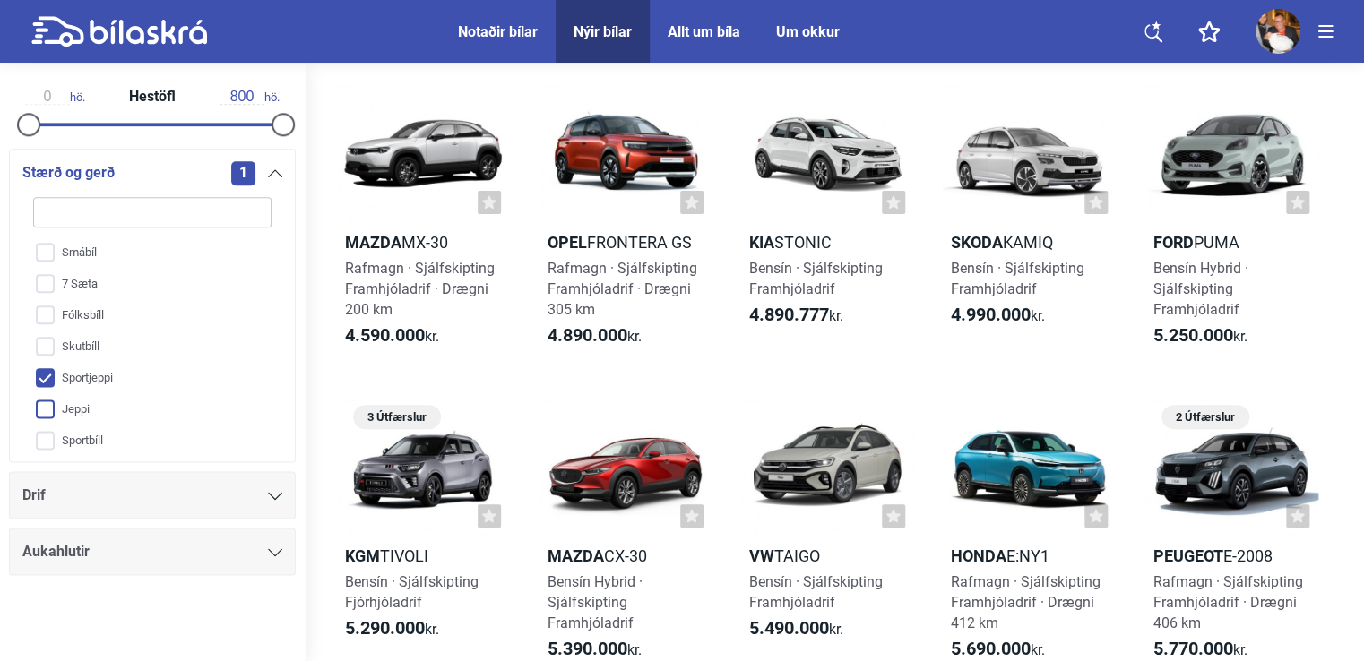
click at [50, 407] on input "Jeppi" at bounding box center [141, 409] width 240 height 31
checkbox input "true"
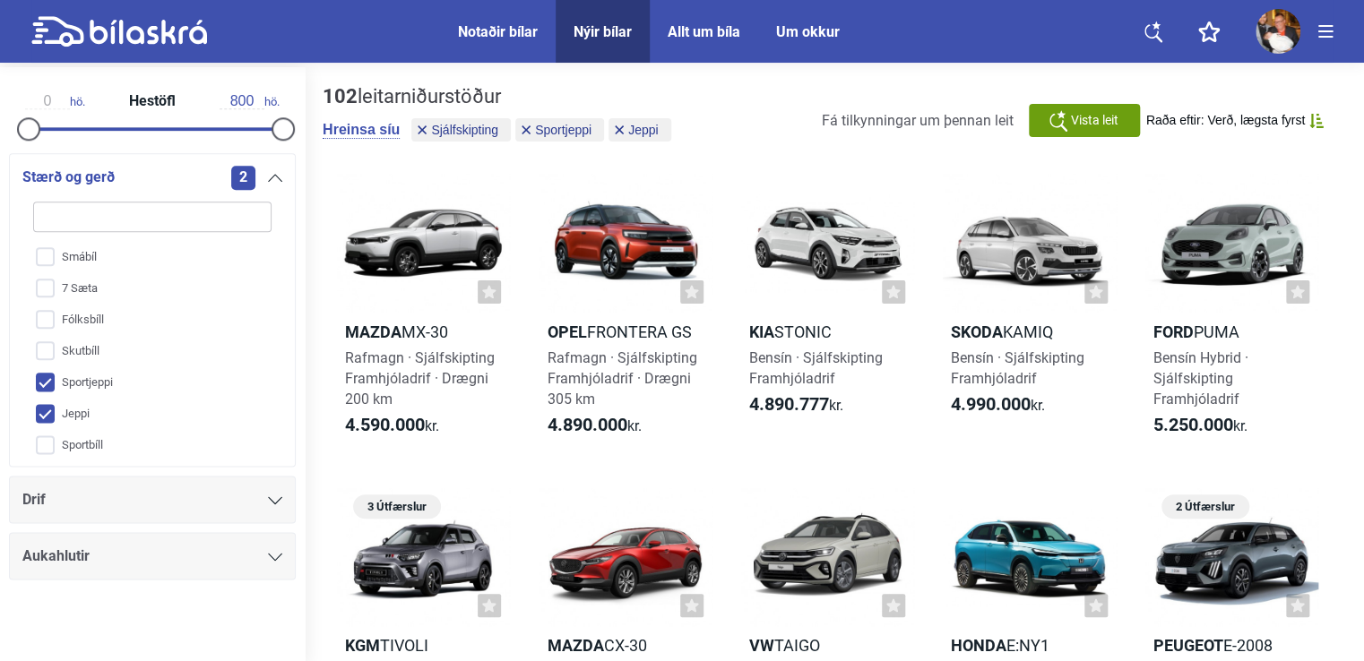
click at [268, 499] on icon at bounding box center [275, 500] width 14 height 8
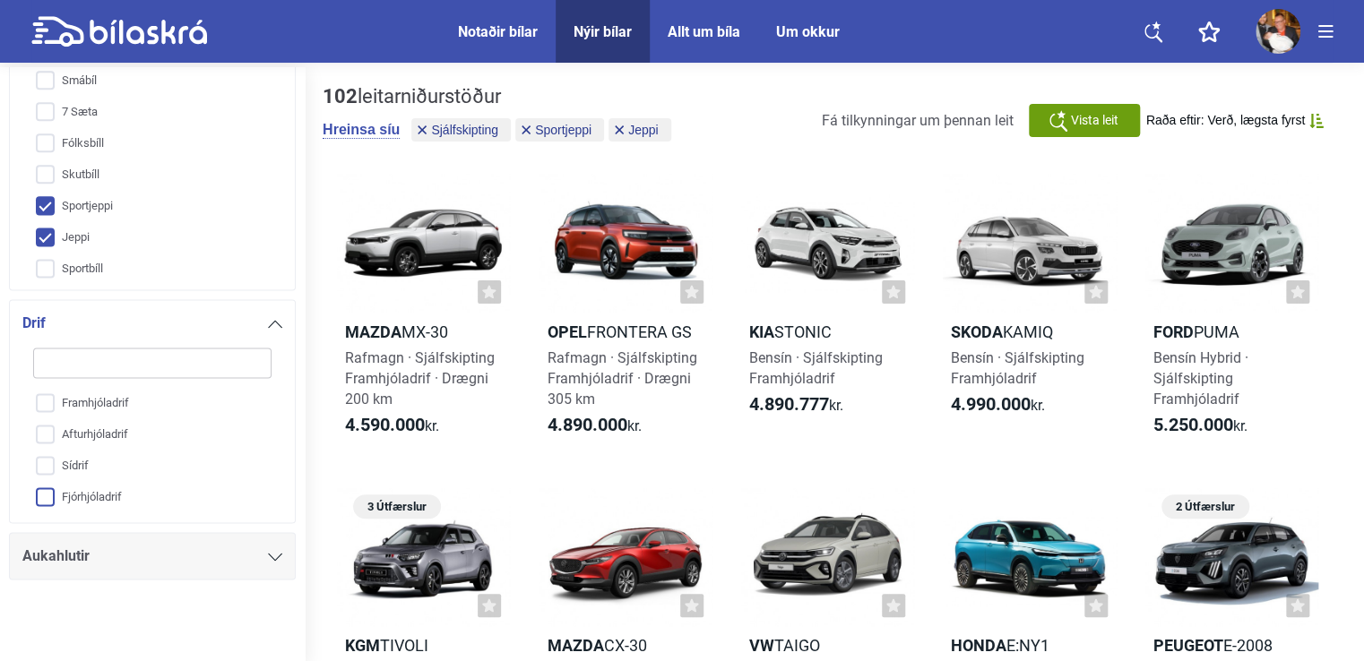
click at [47, 496] on input "Fjórhjóladrif" at bounding box center [141, 497] width 240 height 31
checkbox input "true"
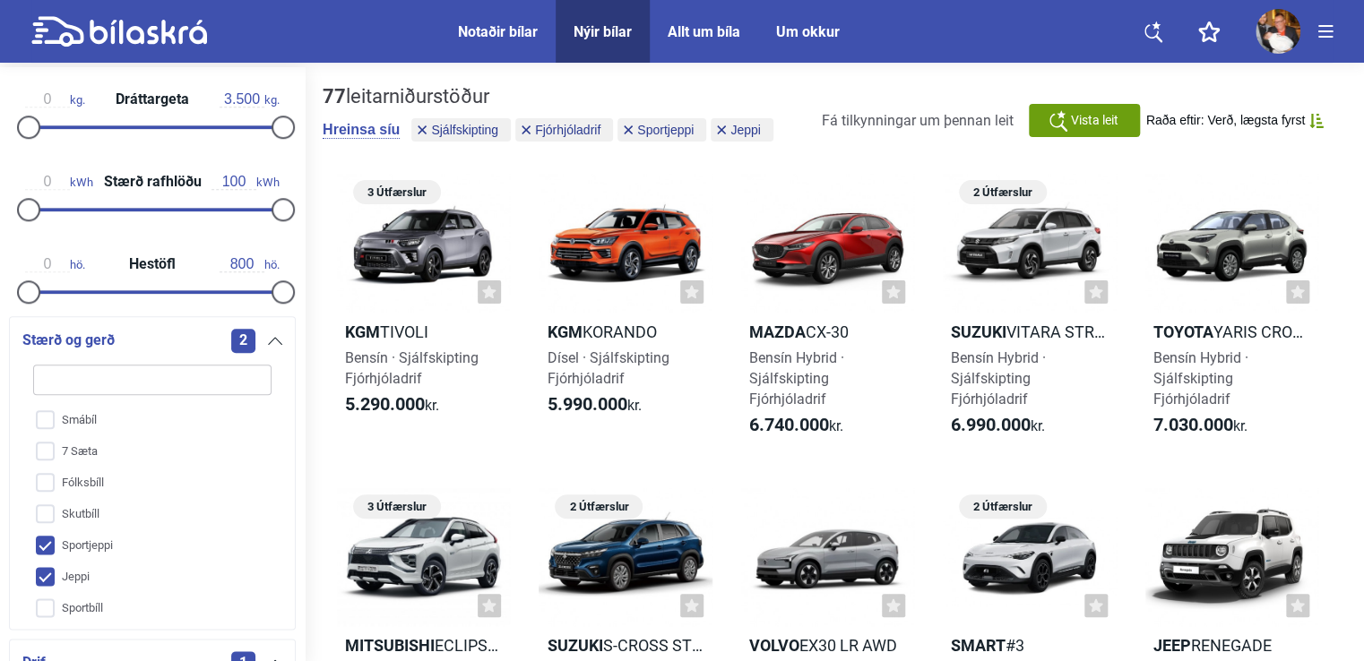
scroll to position [690, 0]
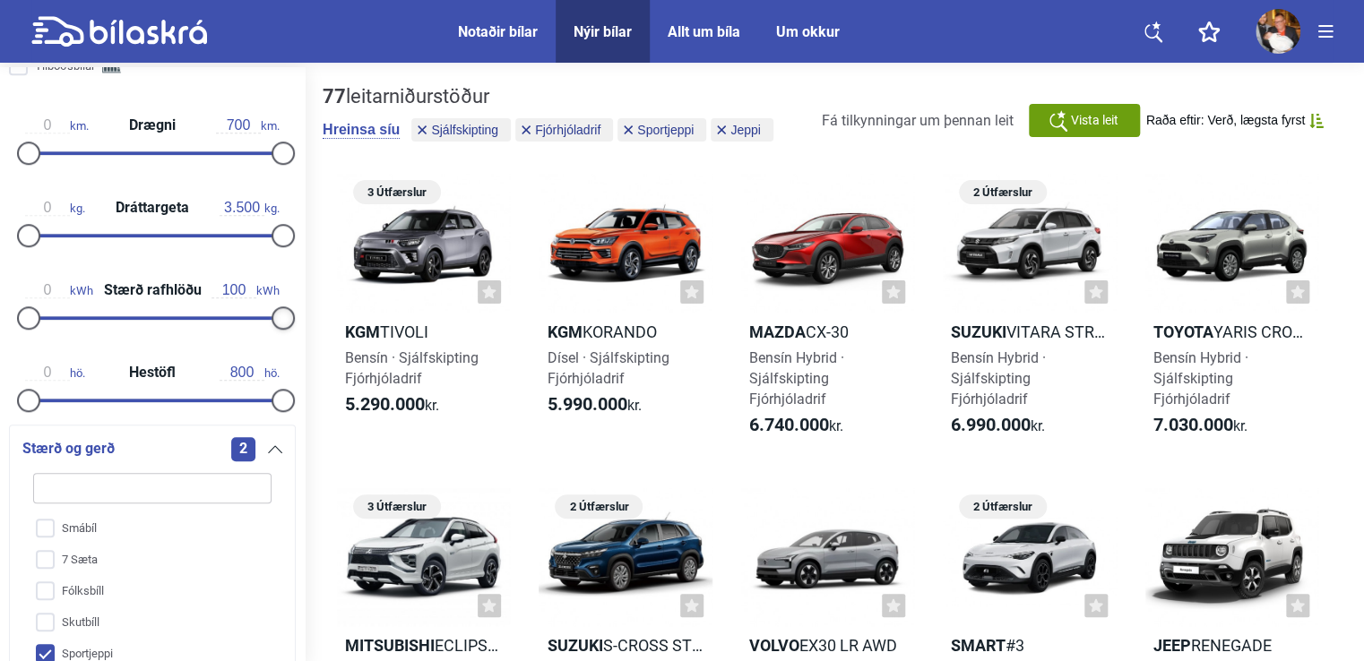
drag, startPoint x: 281, startPoint y: 312, endPoint x: 291, endPoint y: 312, distance: 9.9
click at [291, 312] on div "0 kWh Stærð rafhlöðu 100 kWh" at bounding box center [152, 301] width 305 height 82
type input "0"
drag, startPoint x: 38, startPoint y: 317, endPoint x: 18, endPoint y: 315, distance: 19.8
click at [18, 315] on div at bounding box center [28, 317] width 23 height 23
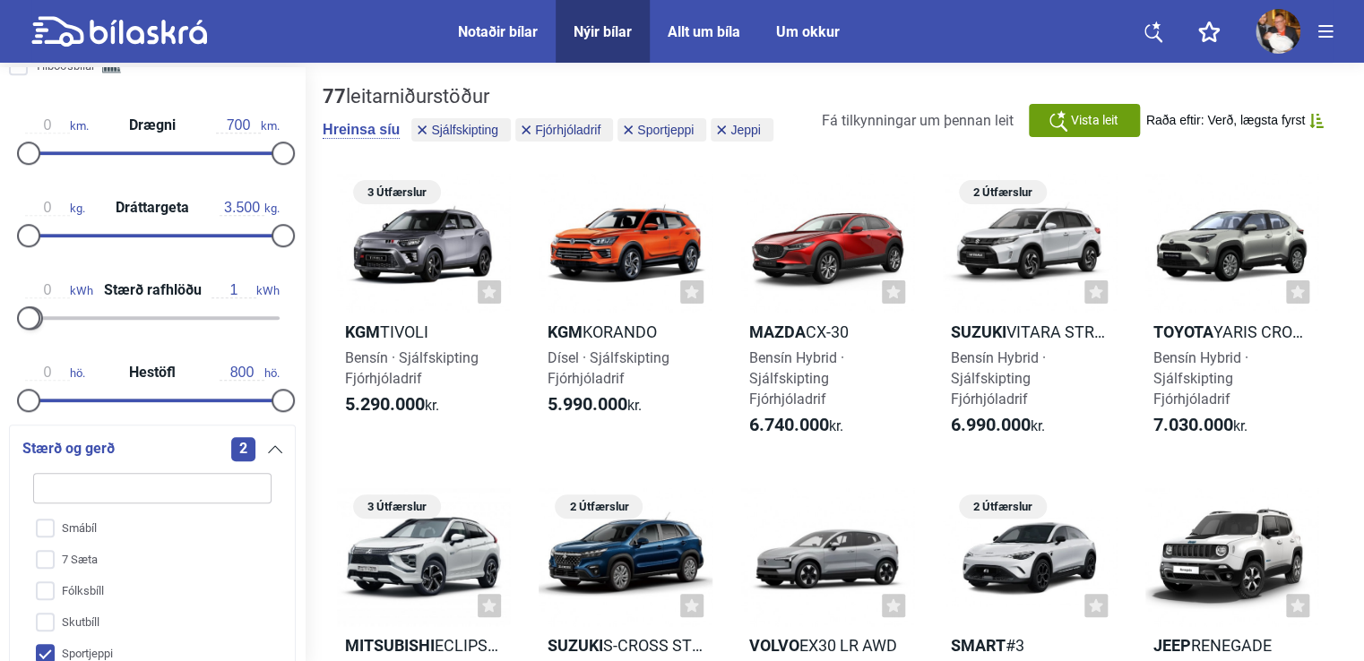
drag, startPoint x: 272, startPoint y: 317, endPoint x: -4, endPoint y: 328, distance: 276.1
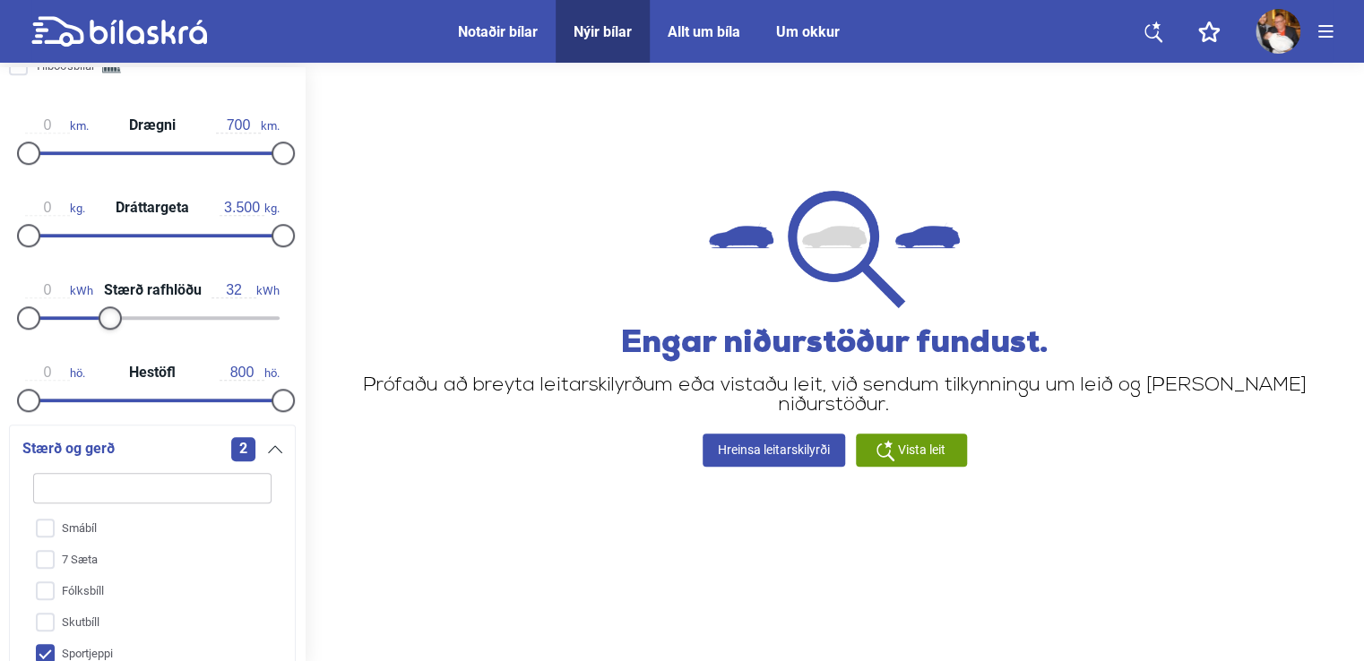
type input "33"
drag, startPoint x: 29, startPoint y: 318, endPoint x: 108, endPoint y: 320, distance: 78.9
click at [108, 320] on div at bounding box center [112, 317] width 23 height 23
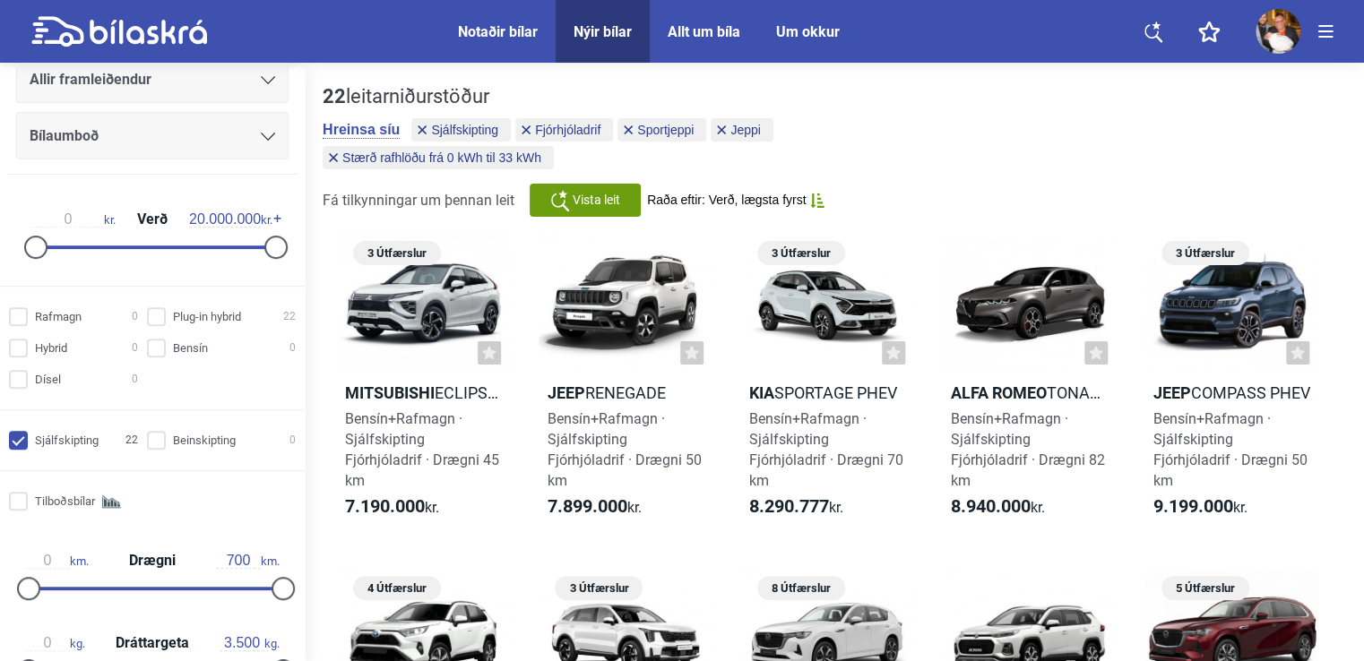
scroll to position [242, 0]
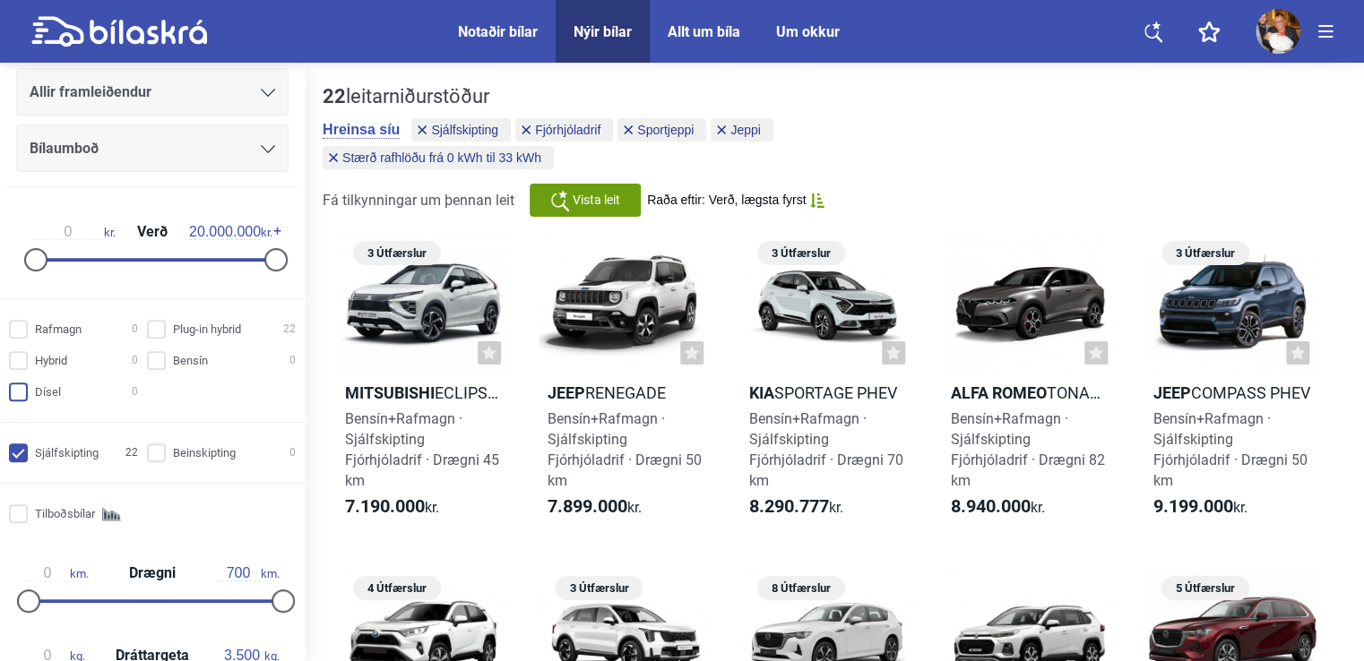
click at [25, 386] on input "Dísel 0" at bounding box center [76, 392] width 129 height 19
checkbox input "true"
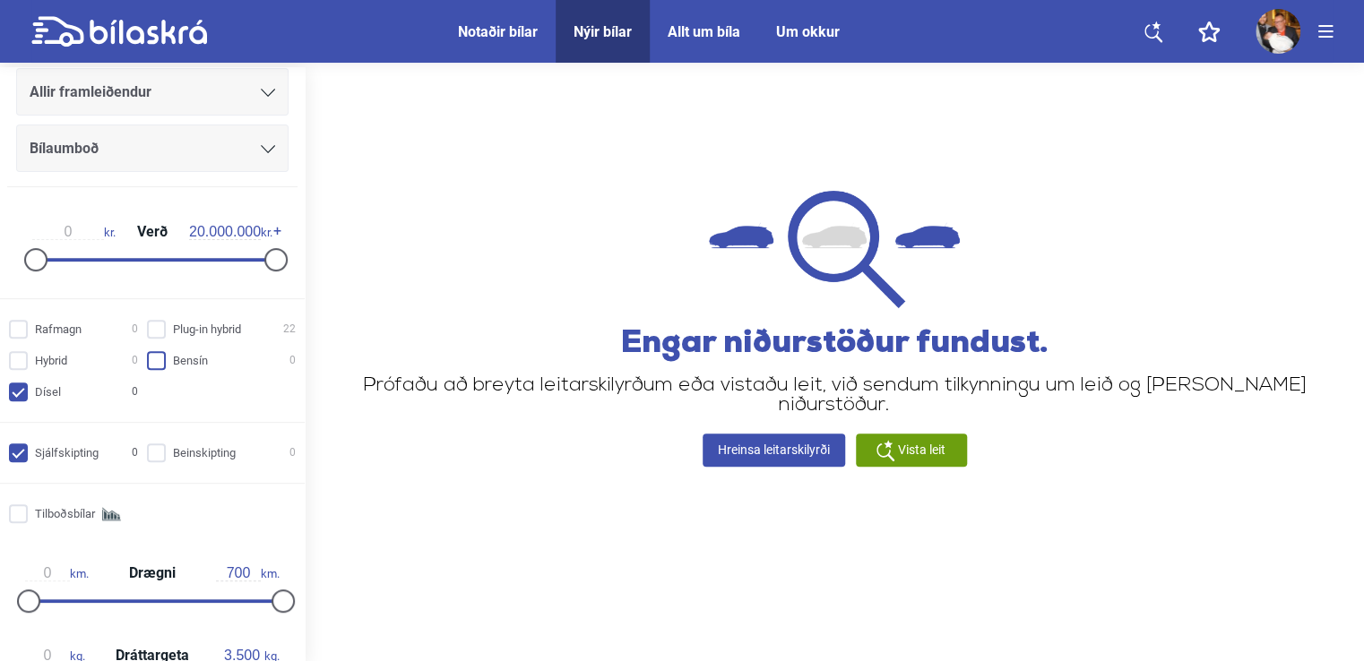
click at [154, 360] on input "Bensín 0" at bounding box center [224, 361] width 149 height 19
checkbox input "true"
click at [25, 260] on div at bounding box center [35, 259] width 23 height 23
type input "12.000.000"
drag, startPoint x: 272, startPoint y: 266, endPoint x: 181, endPoint y: 276, distance: 91.9
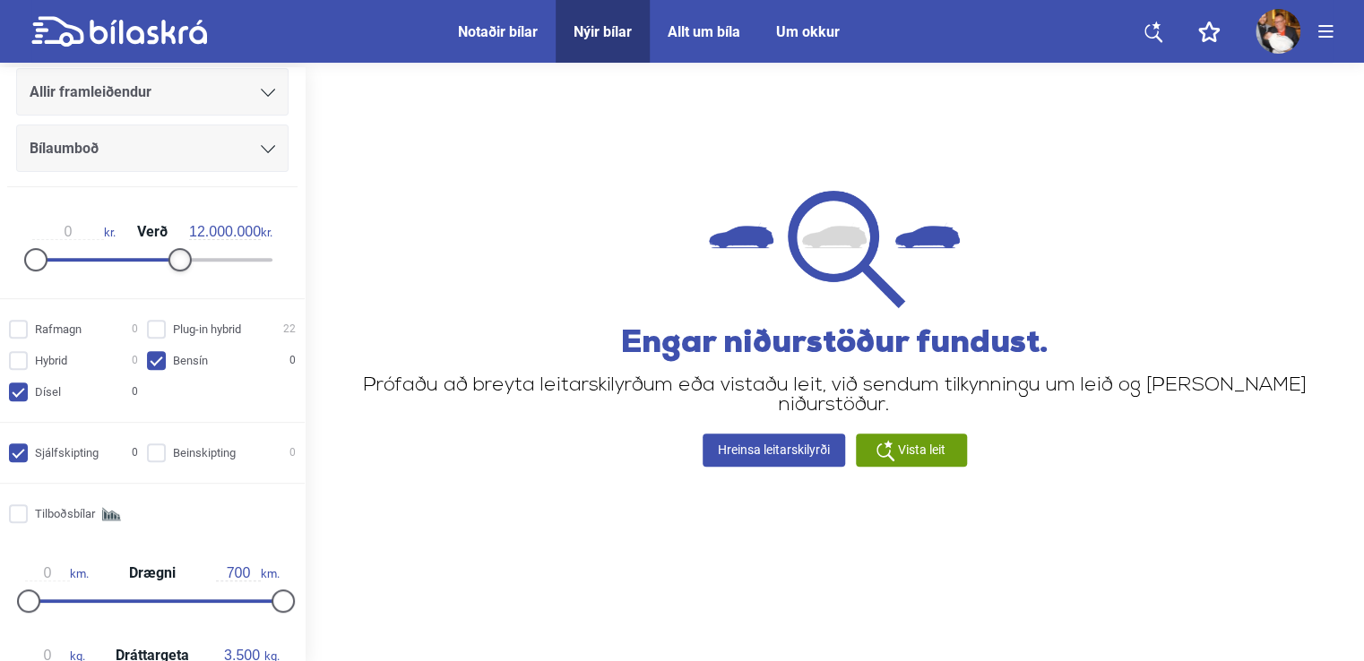
click at [181, 276] on div "0 kr. Verð 12.000.000 kr." at bounding box center [152, 243] width 276 height 82
drag, startPoint x: 36, startPoint y: 263, endPoint x: 111, endPoint y: 261, distance: 75.3
click at [101, 261] on div at bounding box center [89, 259] width 23 height 23
type input "1.000.000"
drag, startPoint x: 72, startPoint y: 259, endPoint x: 42, endPoint y: 261, distance: 29.6
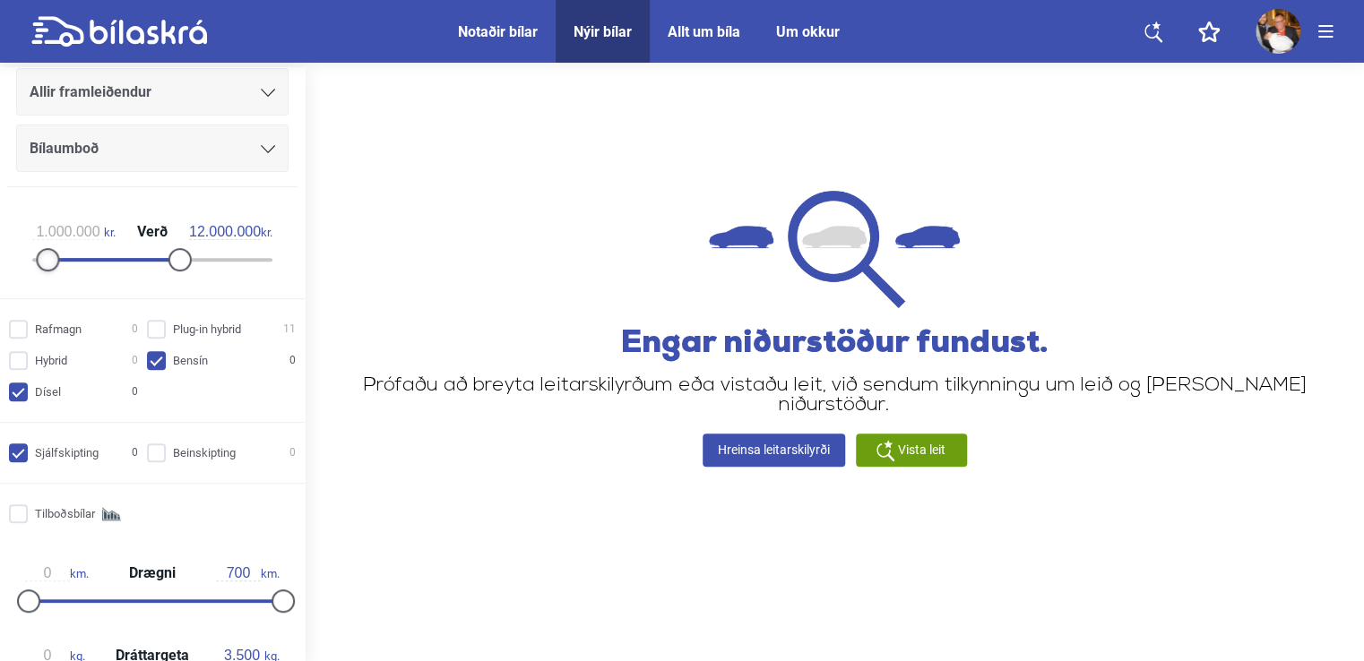
click at [42, 261] on div at bounding box center [47, 259] width 23 height 23
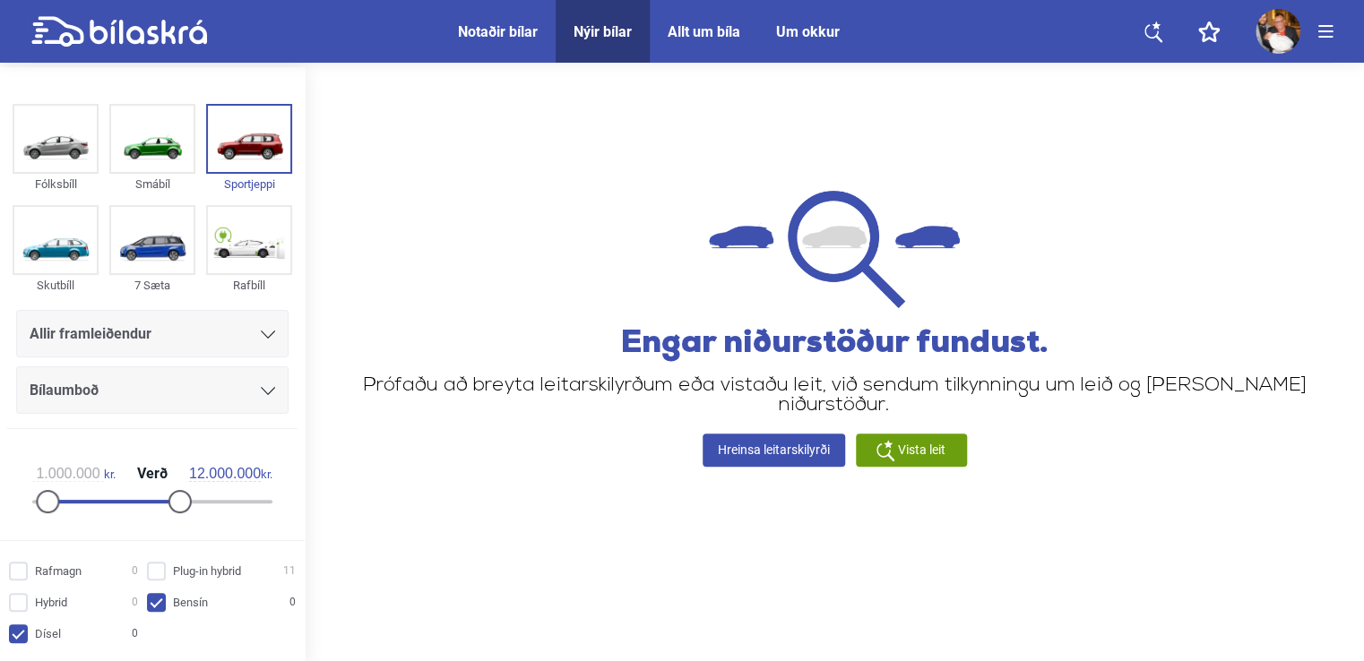
scroll to position [90, 0]
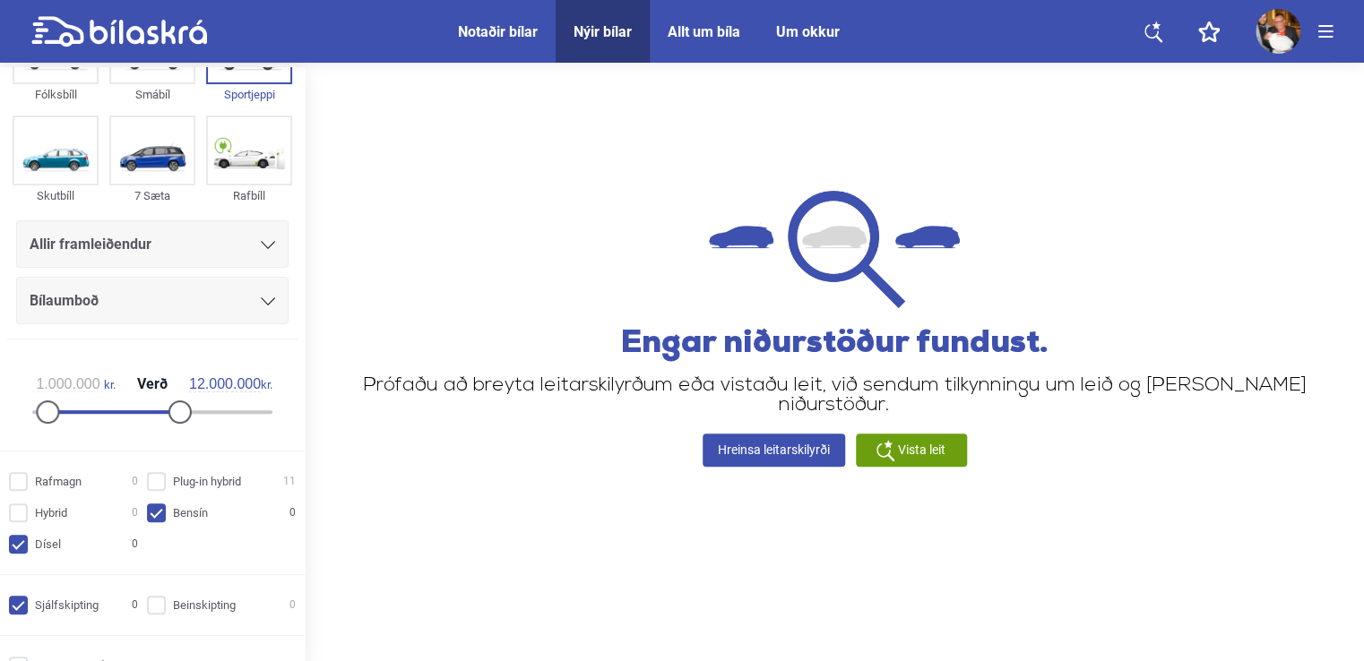
click at [263, 247] on icon at bounding box center [268, 245] width 14 height 8
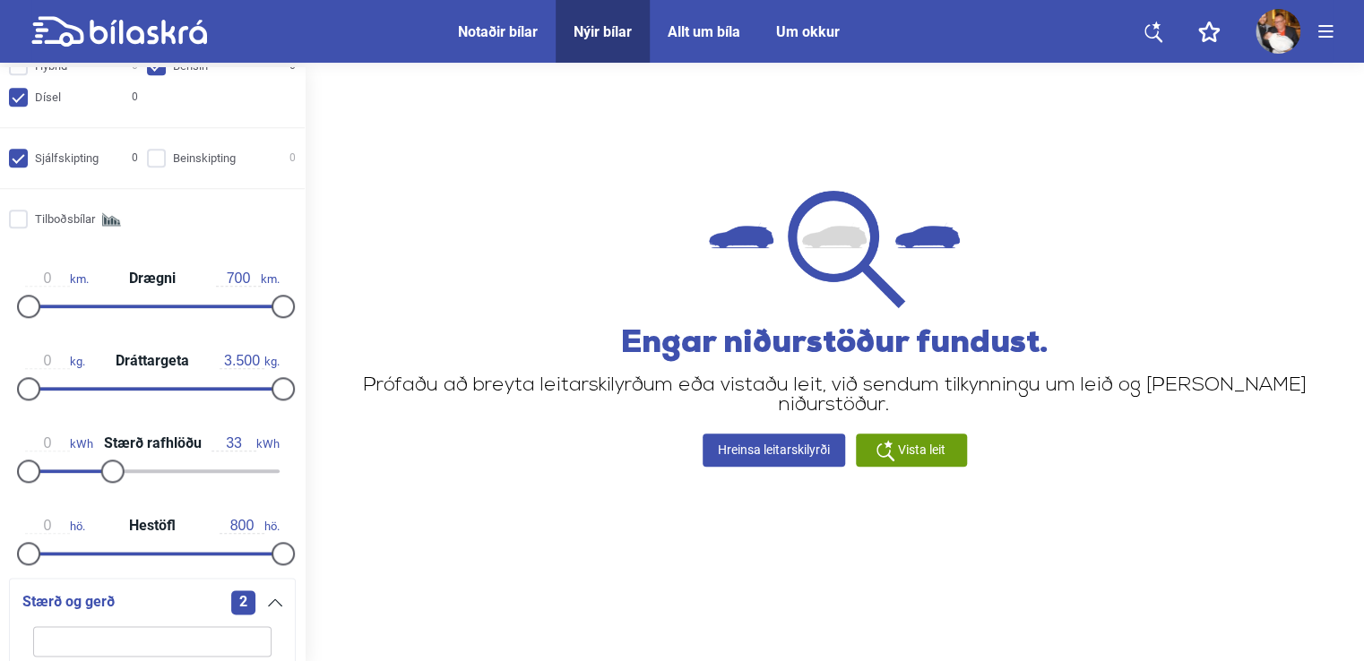
scroll to position [806, 0]
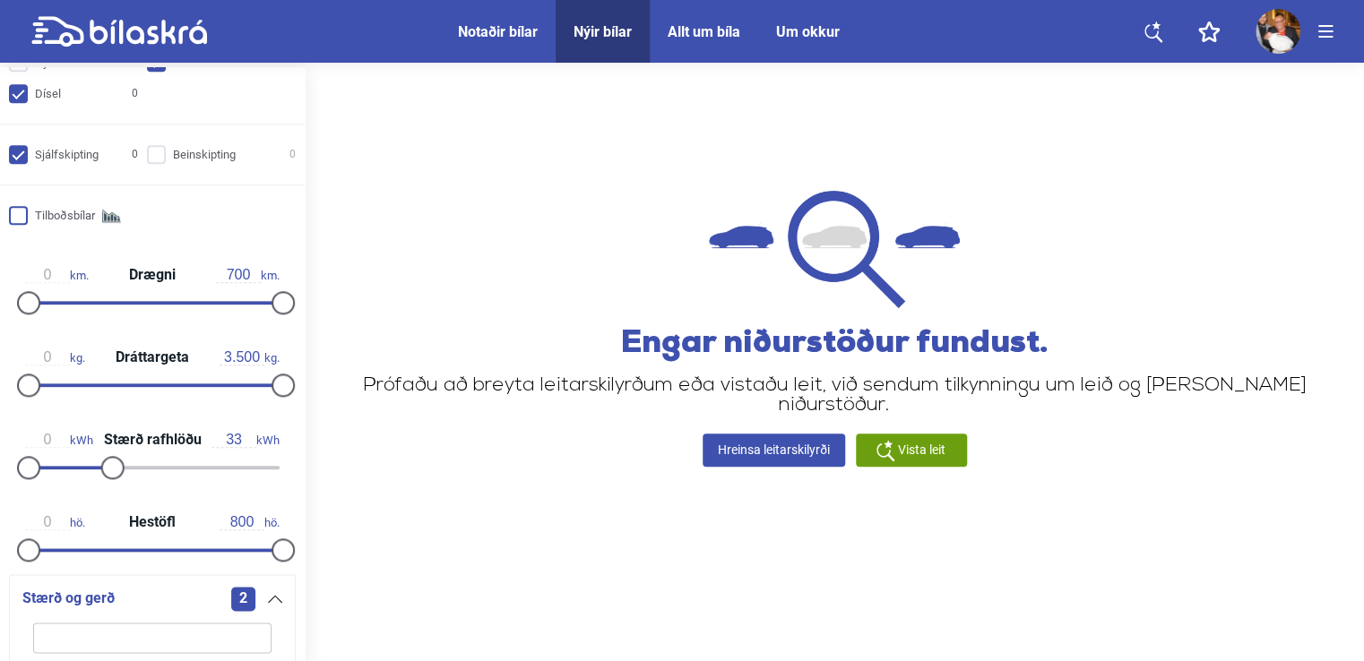
click at [30, 219] on input "Tilboðsbílar" at bounding box center [76, 216] width 129 height 19
click at [21, 216] on input "Tilboðsbílar" at bounding box center [76, 216] width 129 height 19
checkbox input "false"
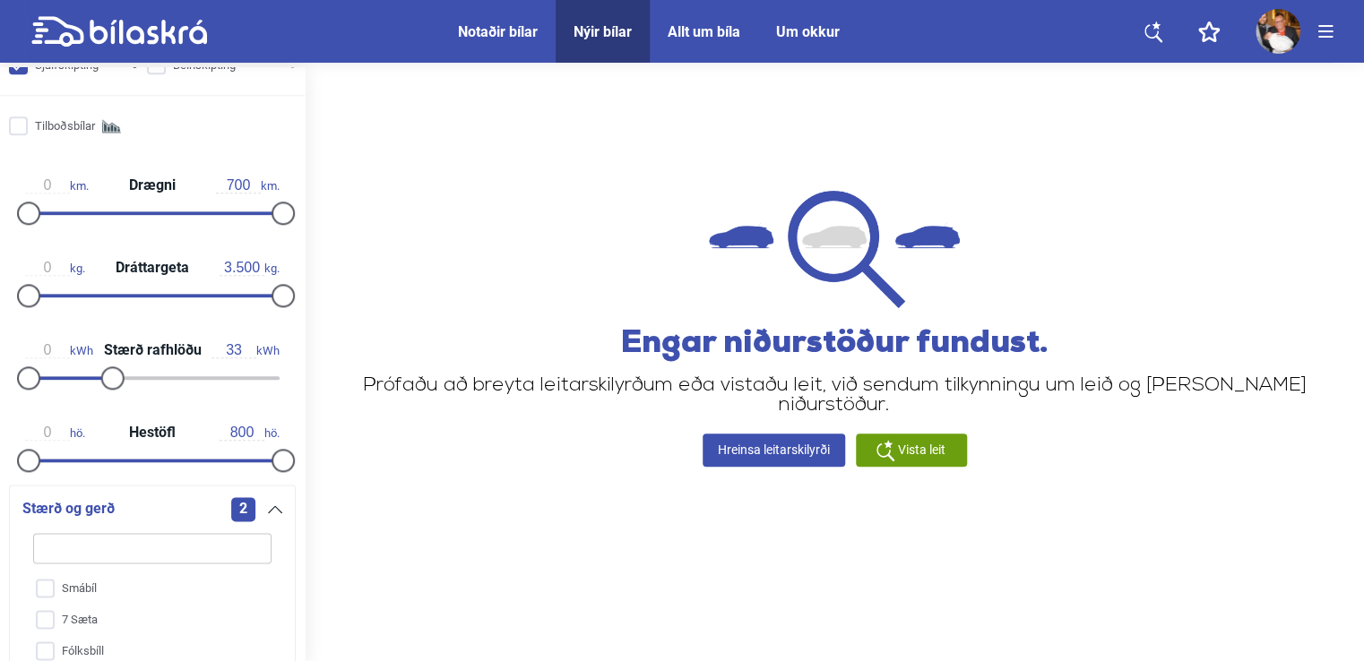
scroll to position [985, 0]
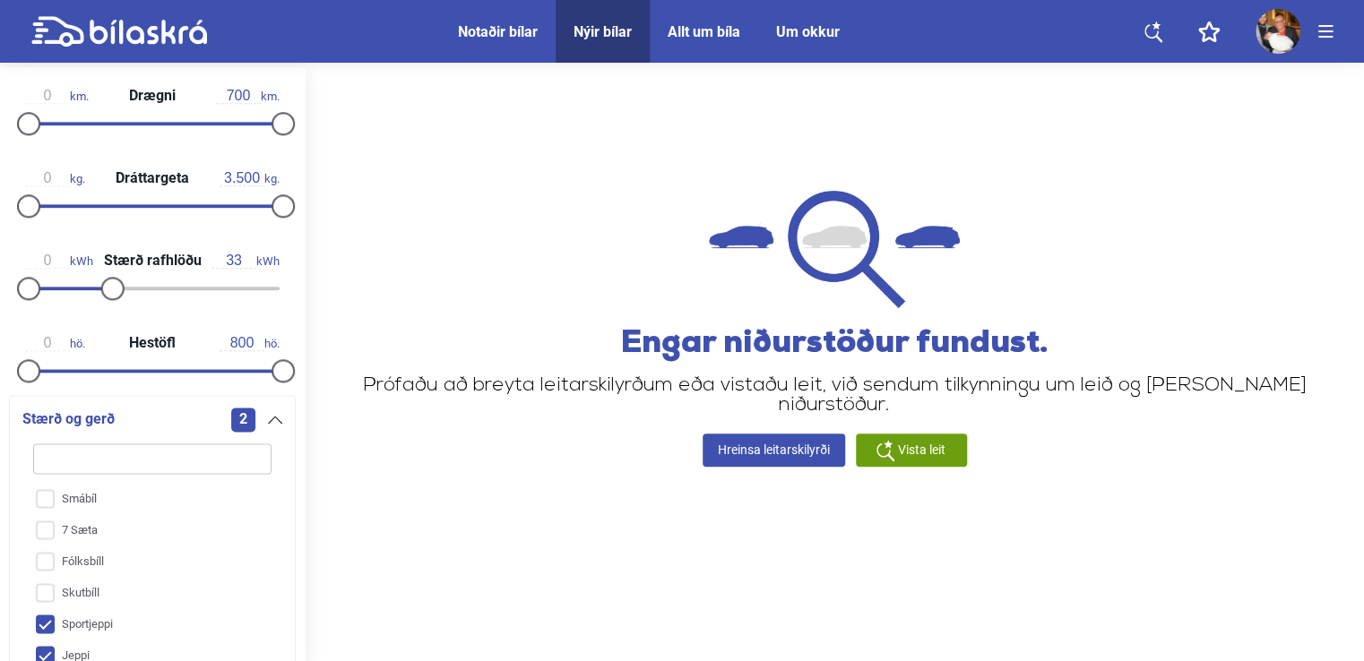
click at [270, 417] on icon at bounding box center [275, 420] width 14 height 8
click at [275, 417] on icon at bounding box center [275, 420] width 14 height 8
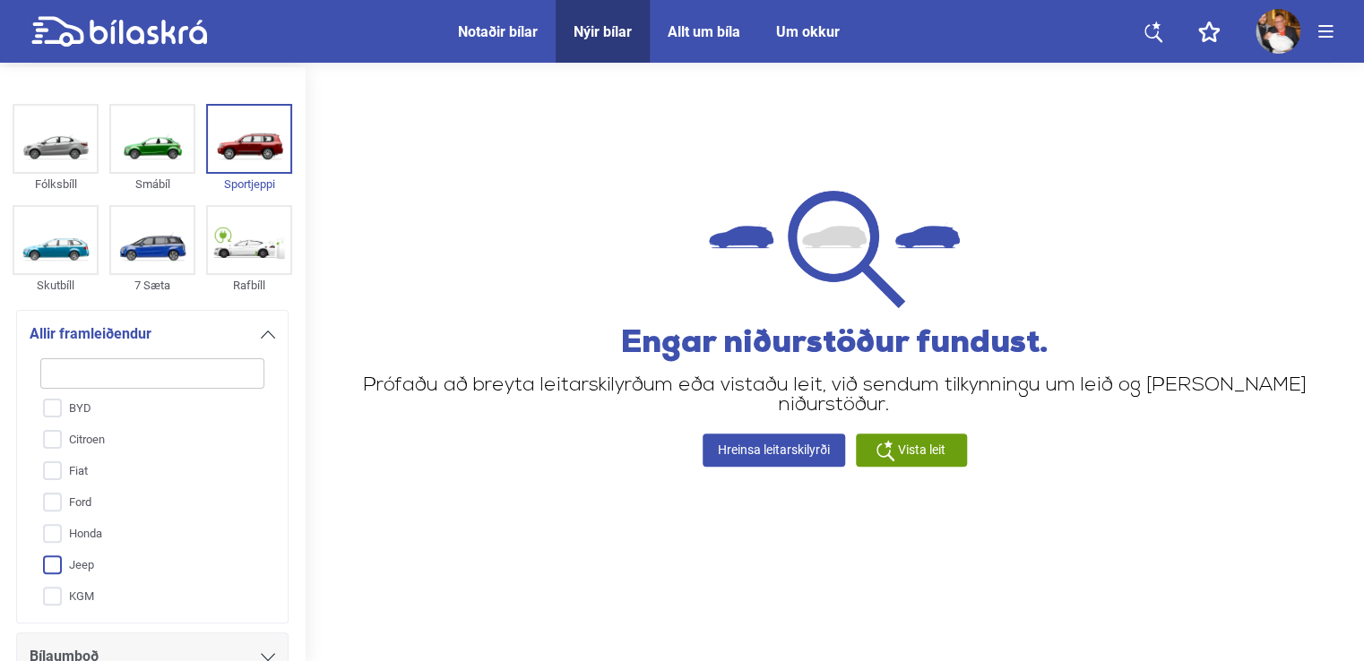
scroll to position [0, 0]
click at [68, 329] on span "Allir framleiðendur" at bounding box center [91, 334] width 122 height 25
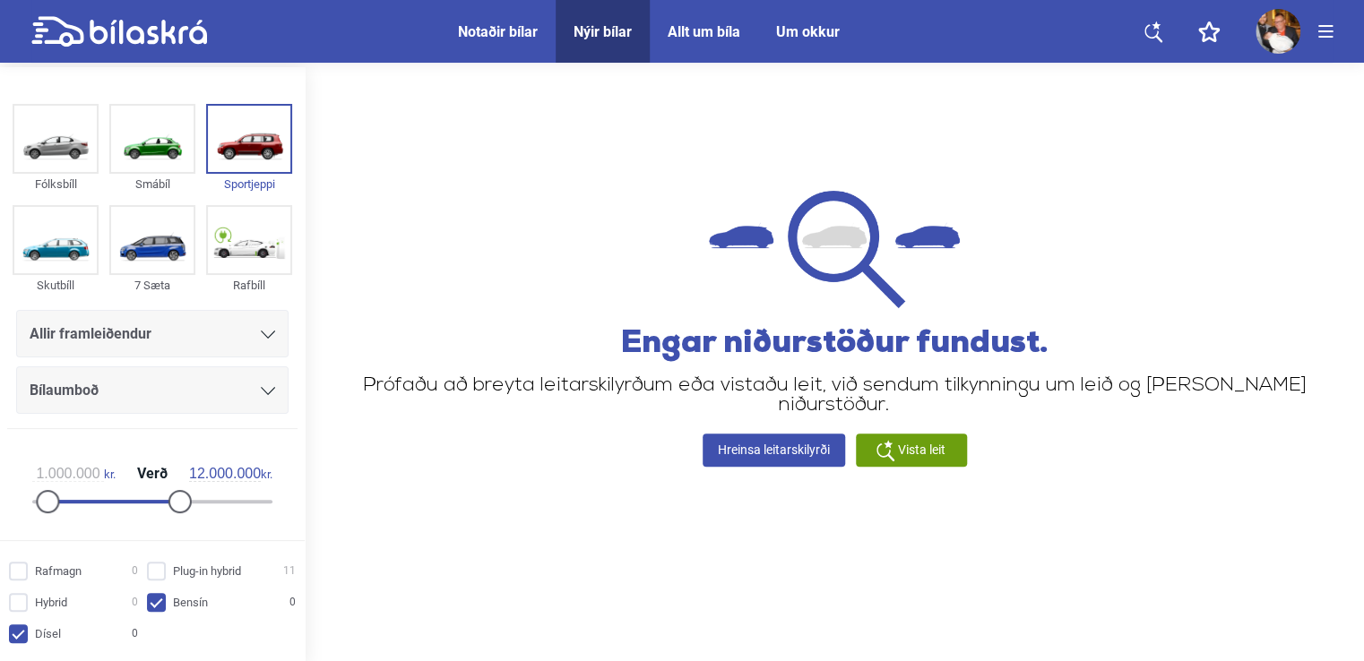
click at [261, 387] on icon at bounding box center [268, 391] width 14 height 8
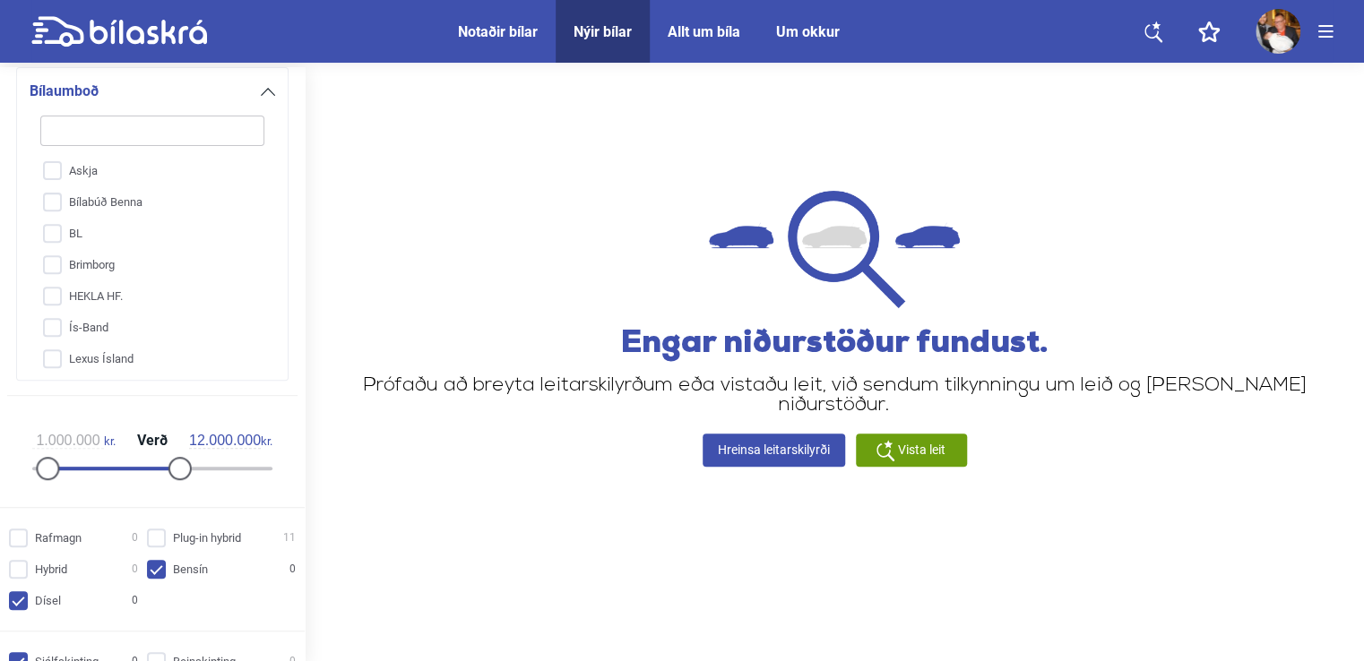
click at [280, 489] on div "1.000.000 kr. Verð 12.000.000 kr." at bounding box center [152, 451] width 276 height 82
click at [272, 410] on div "1.000.000 kr. Verð 12.000.000 kr." at bounding box center [152, 451] width 276 height 82
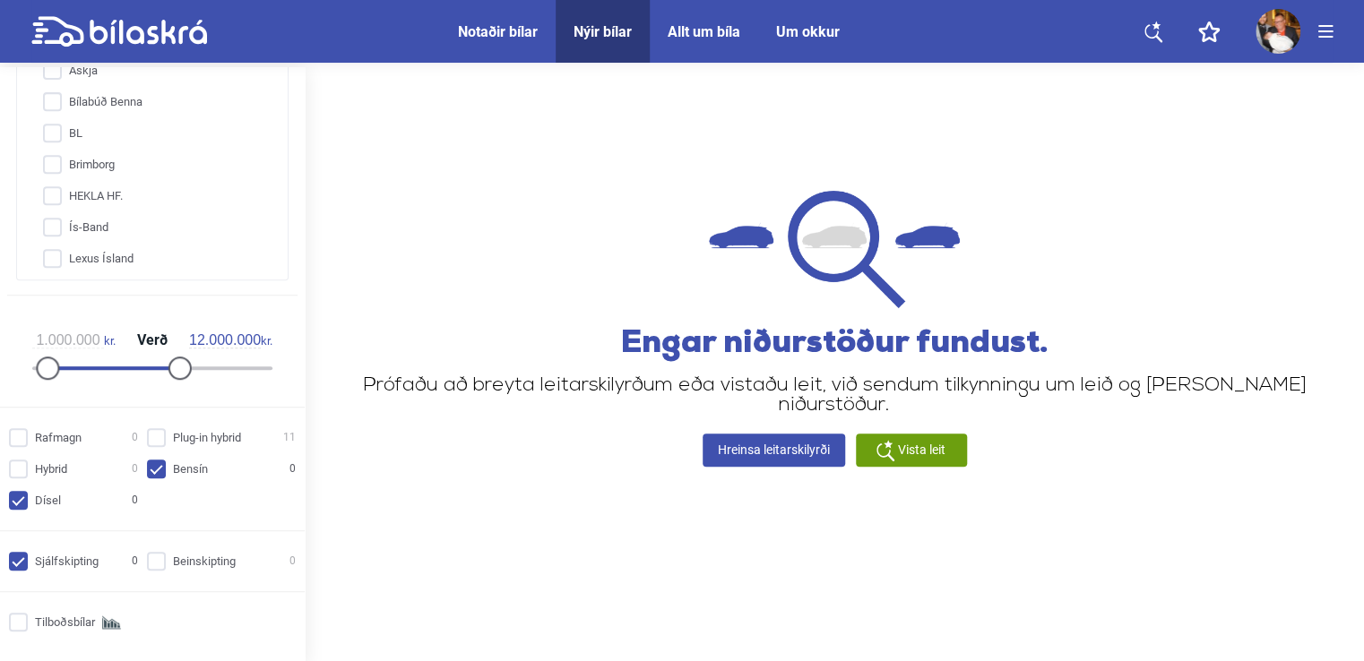
scroll to position [478, 0]
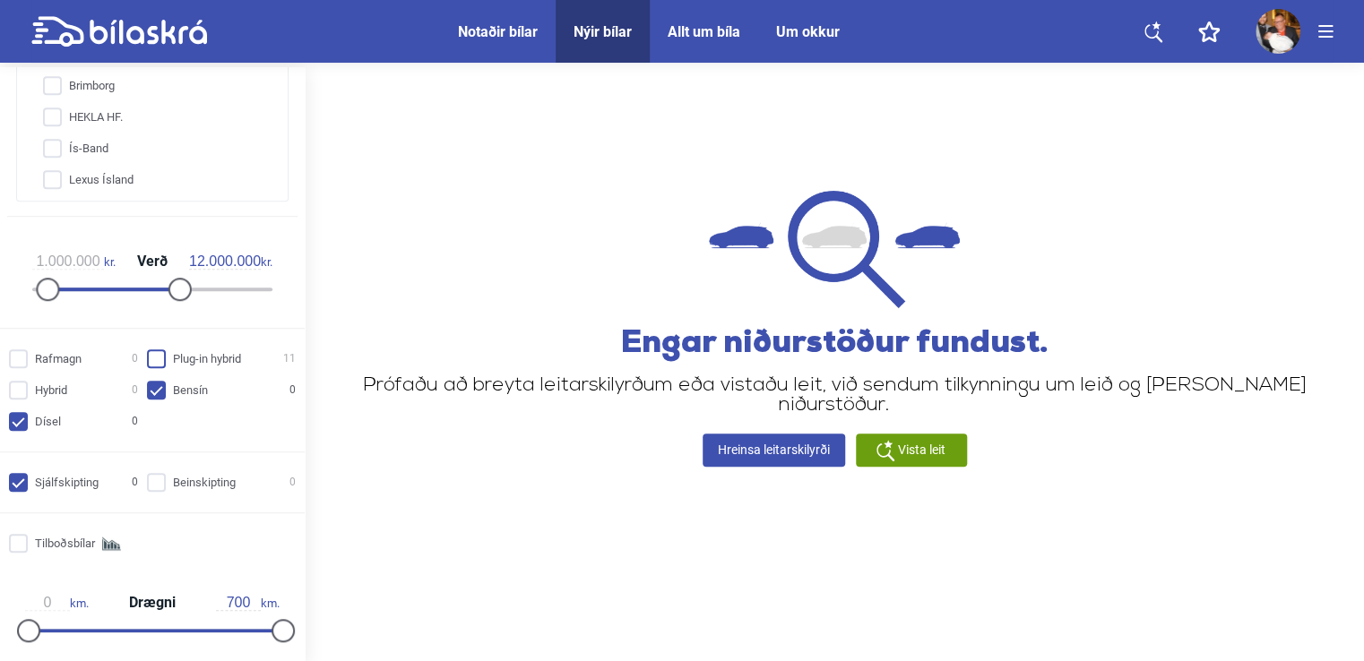
click at [152, 358] on input "Plug-in hybrid 11" at bounding box center [224, 359] width 149 height 19
checkbox input "true"
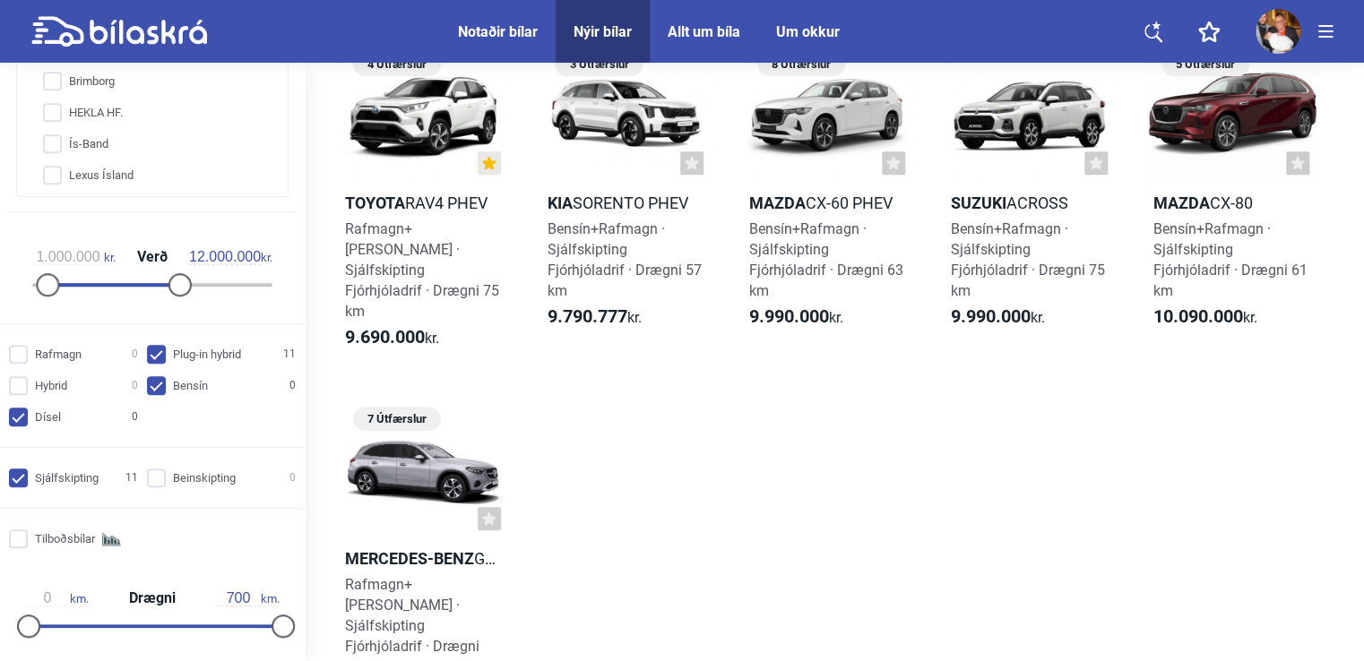
scroll to position [538, 0]
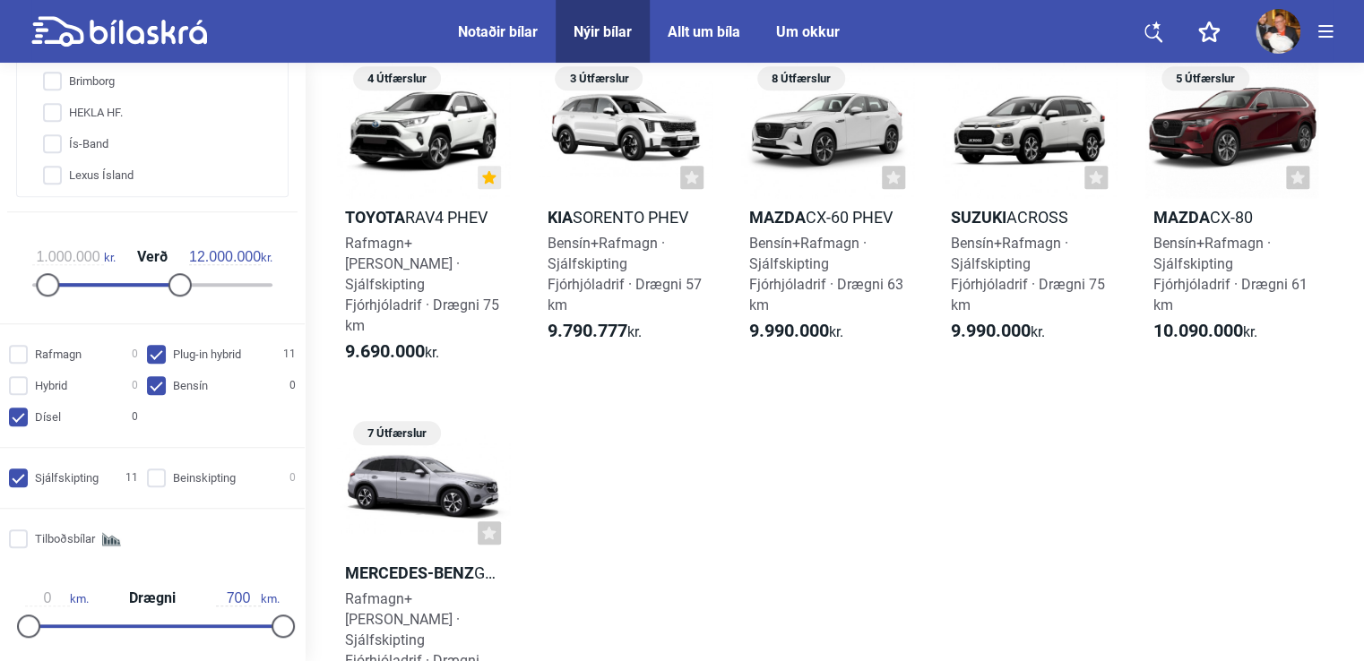
click at [22, 418] on input "Dísel 0" at bounding box center [76, 418] width 129 height 19
checkbox input "false"
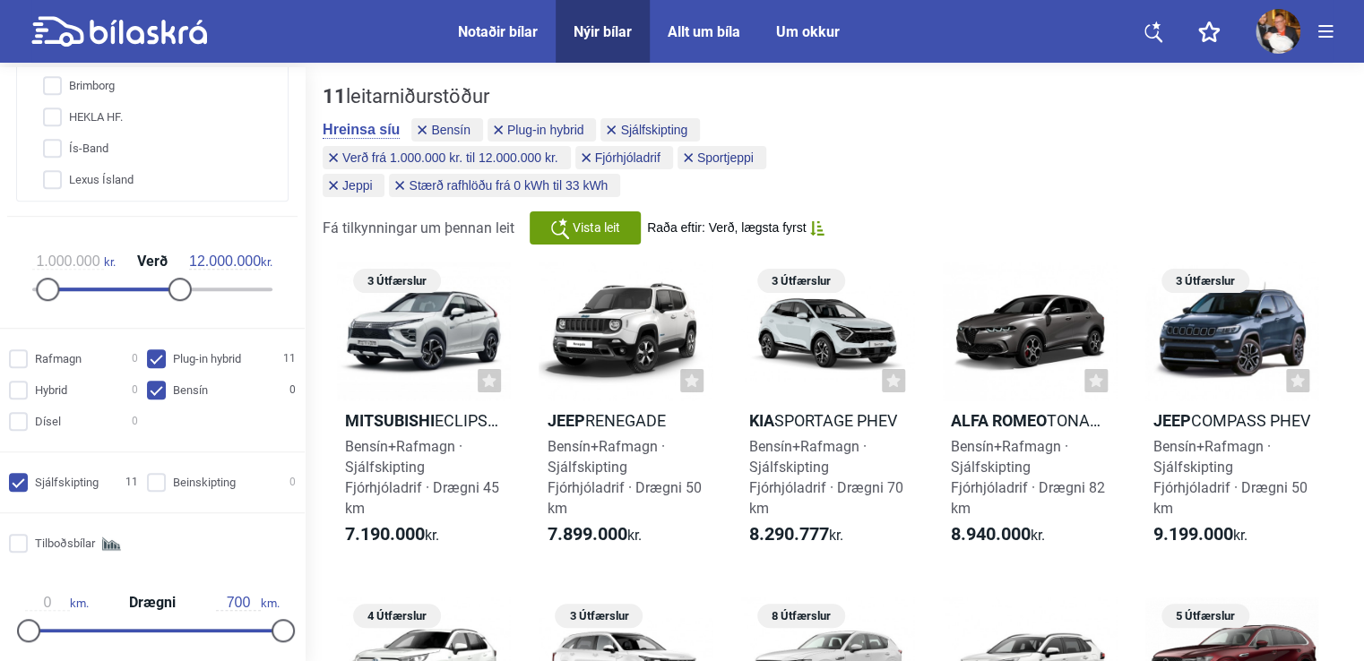
click at [161, 392] on input "Bensín 0" at bounding box center [224, 391] width 149 height 19
checkbox input "false"
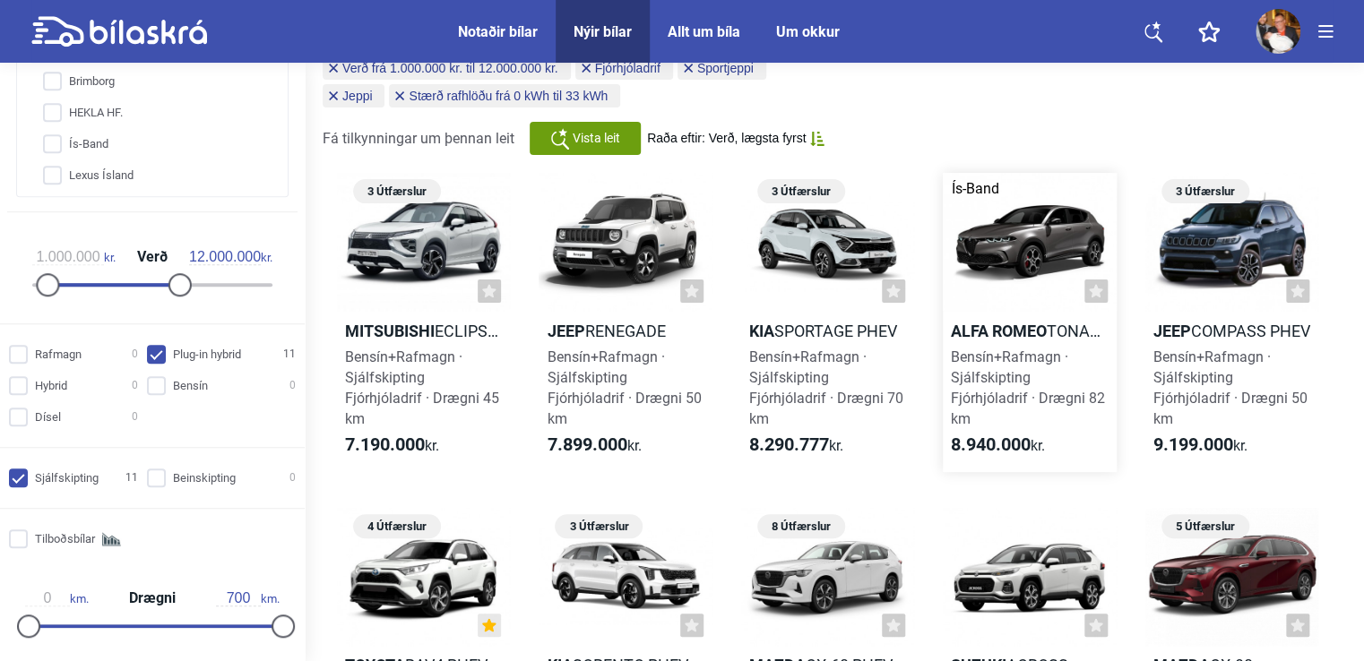
click at [1025, 267] on div at bounding box center [1028, 242] width 173 height 139
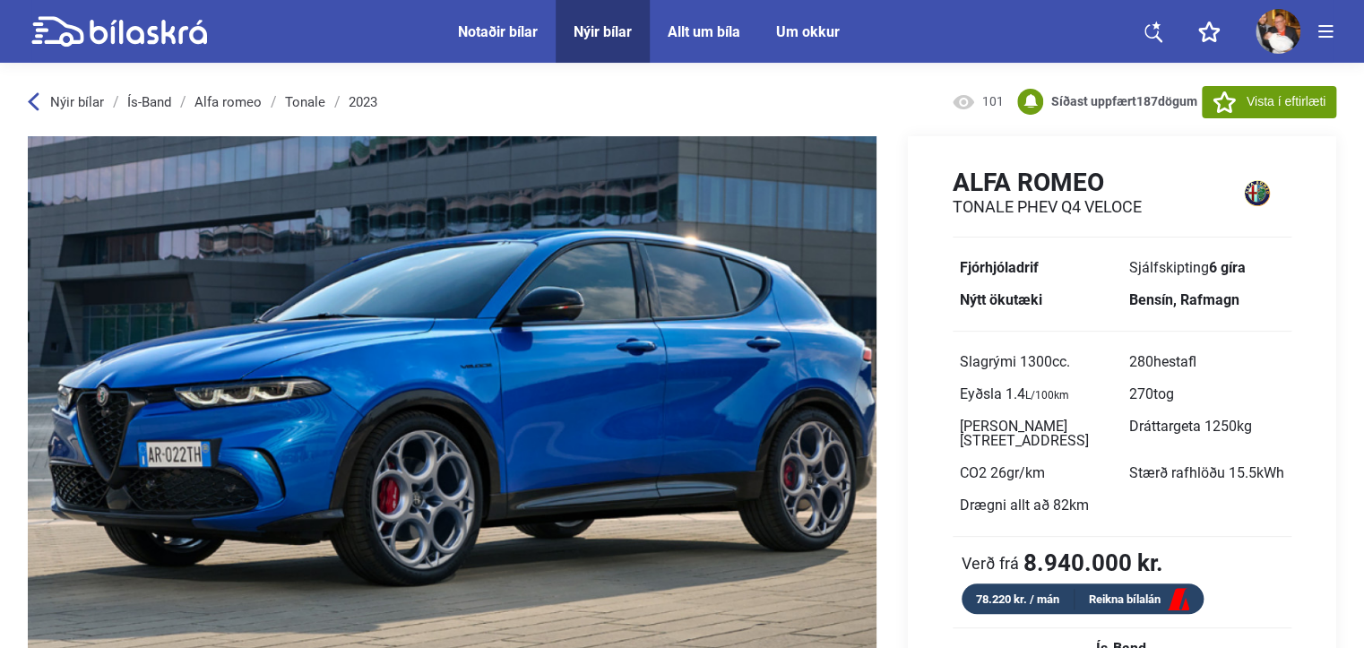
click at [39, 109] on icon at bounding box center [34, 101] width 12 height 19
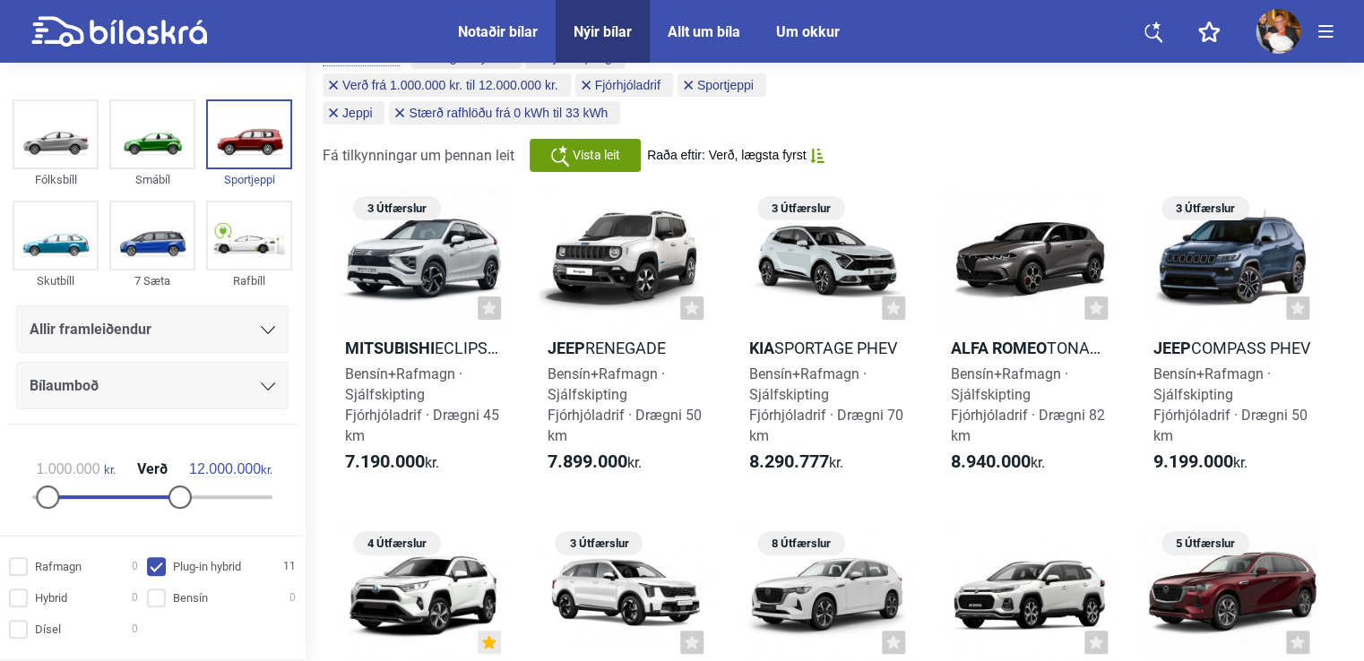
scroll to position [179, 0]
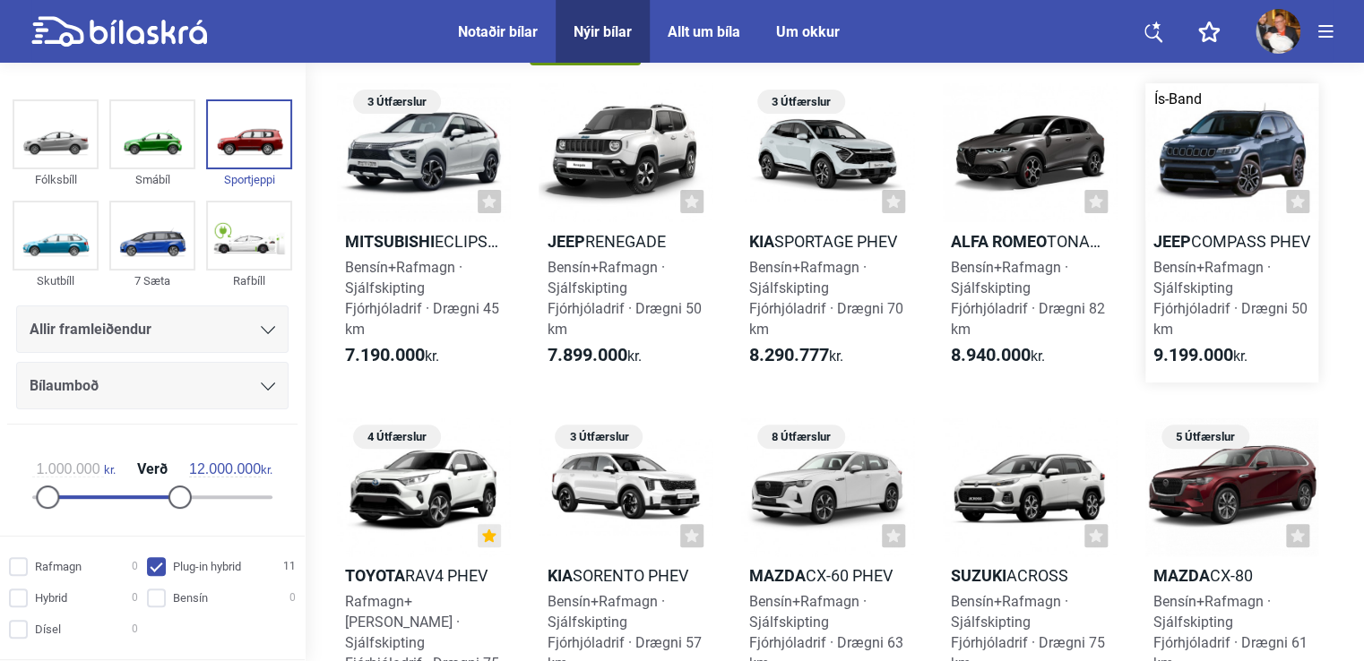
click at [1247, 164] on div at bounding box center [1231, 152] width 173 height 139
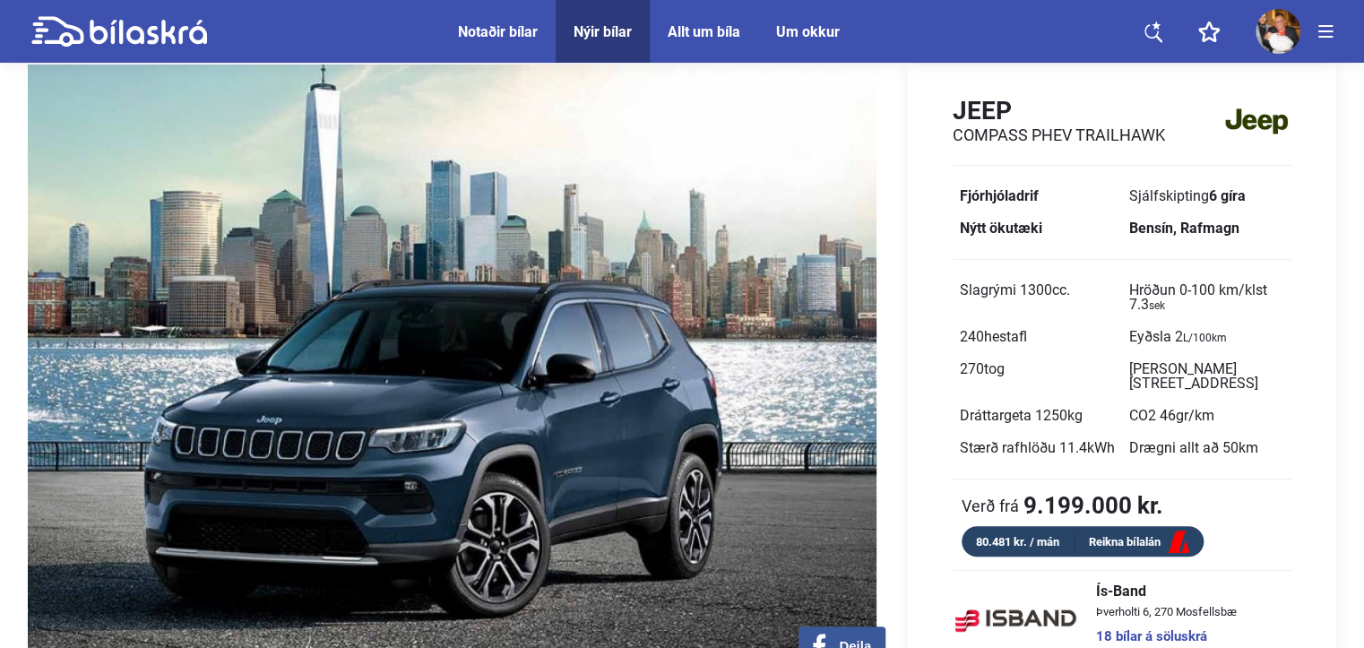
scroll to position [90, 0]
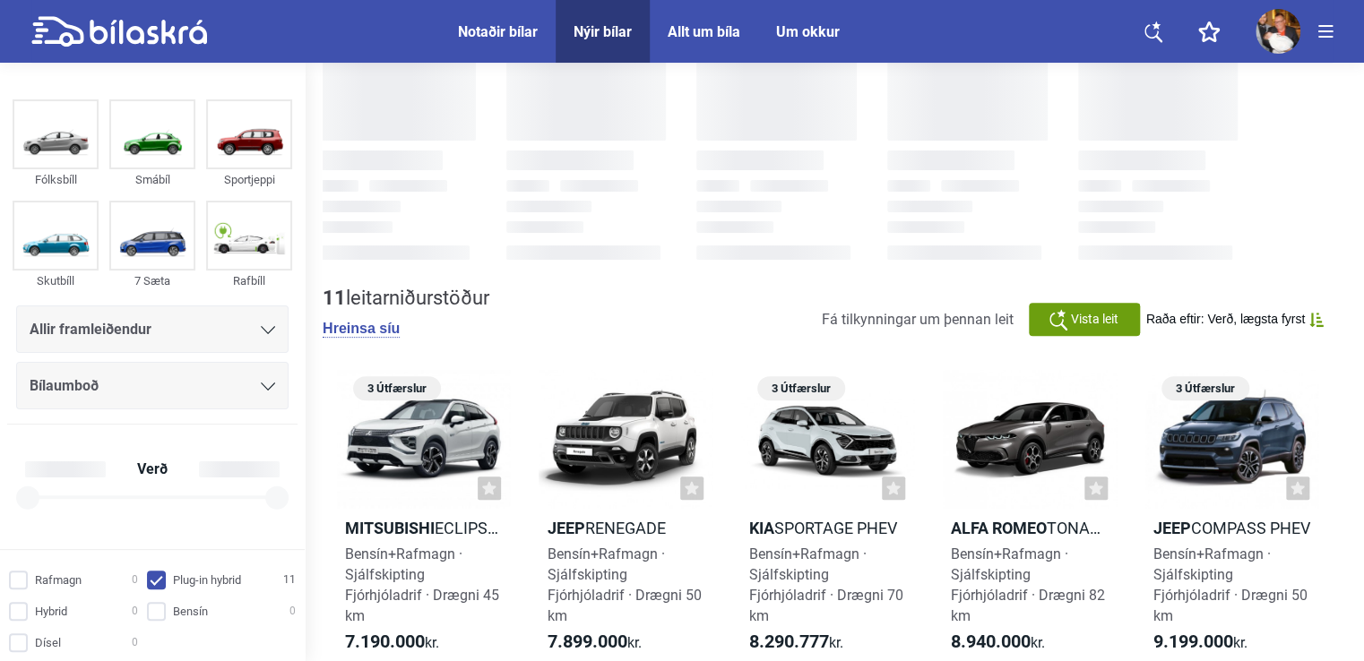
checkbox input "true"
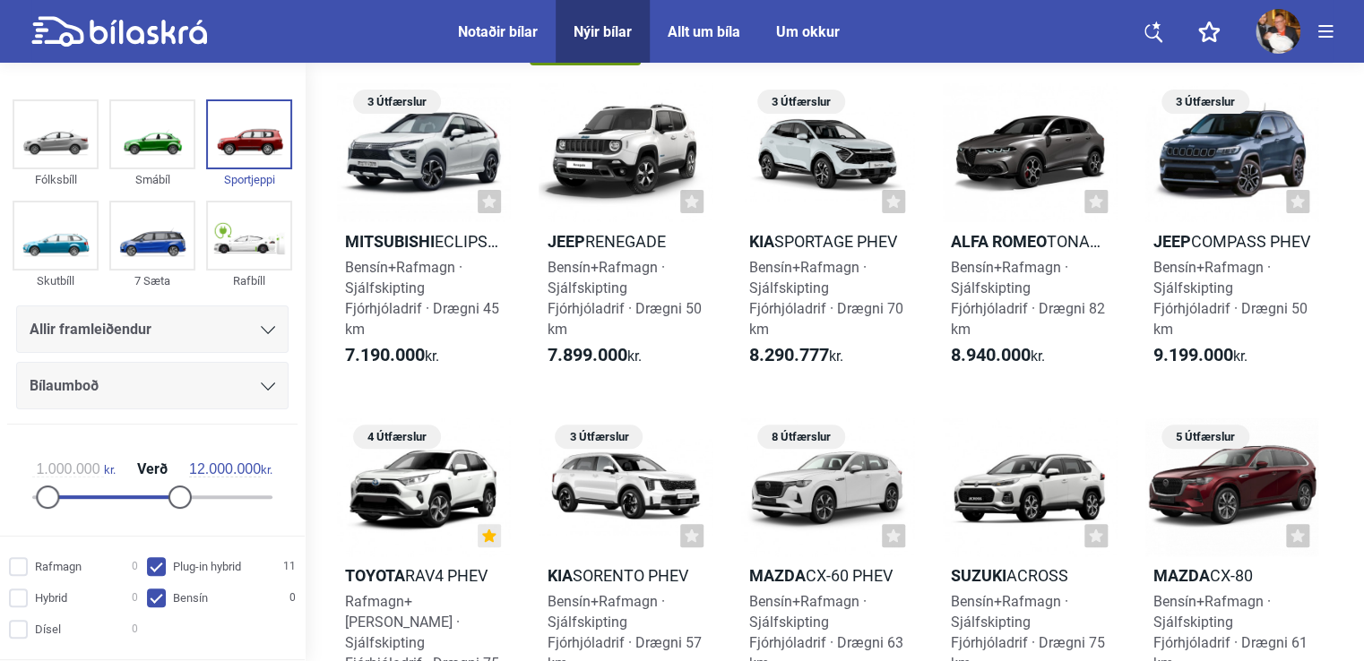
checkbox input "true"
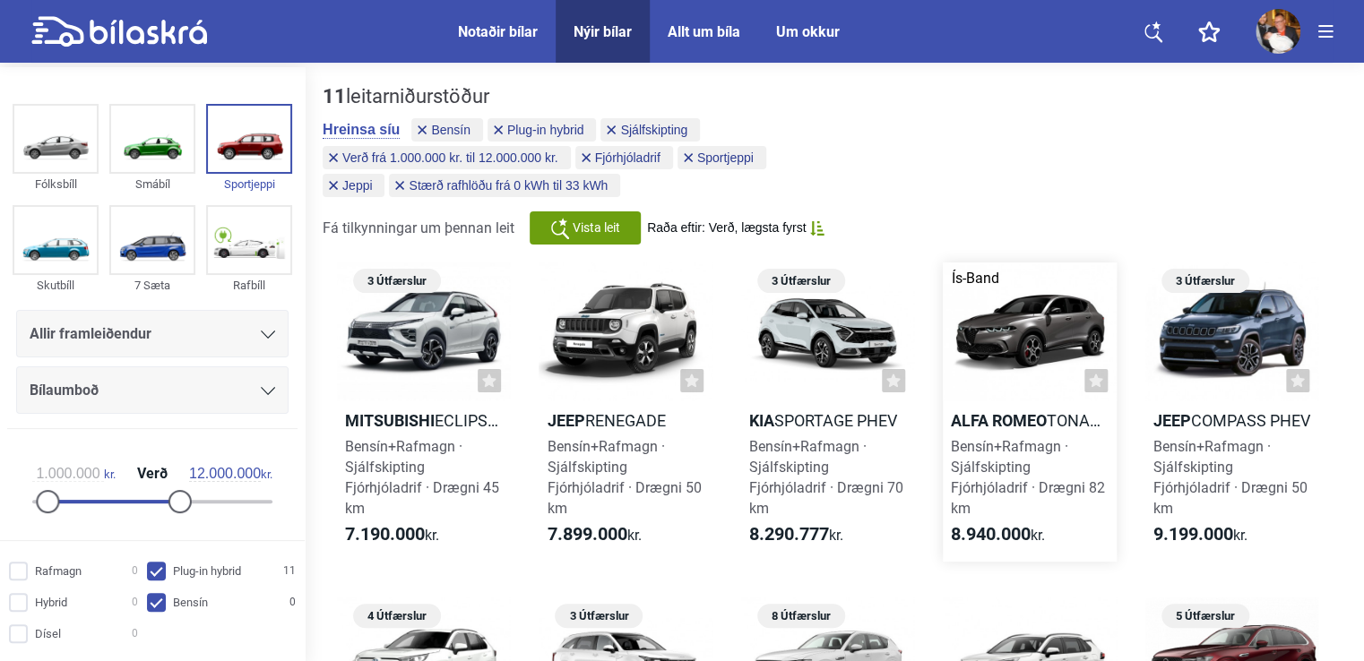
click at [1027, 347] on div at bounding box center [1028, 332] width 173 height 139
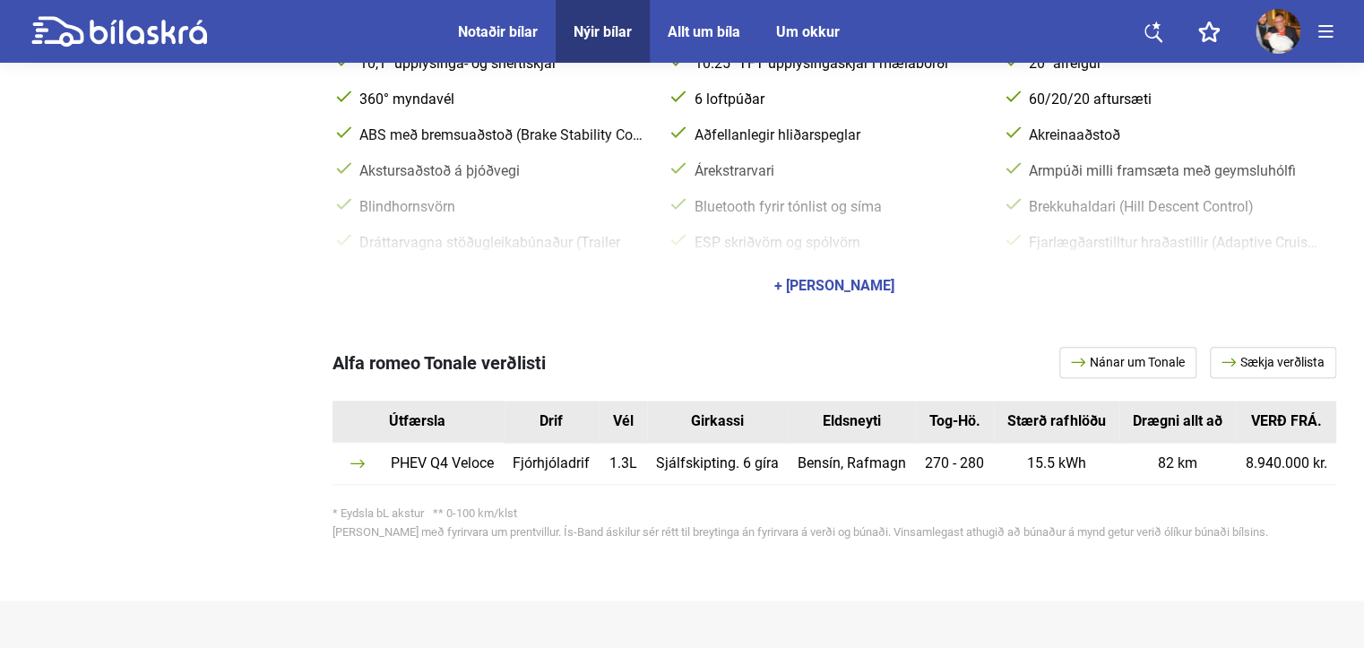
scroll to position [896, 0]
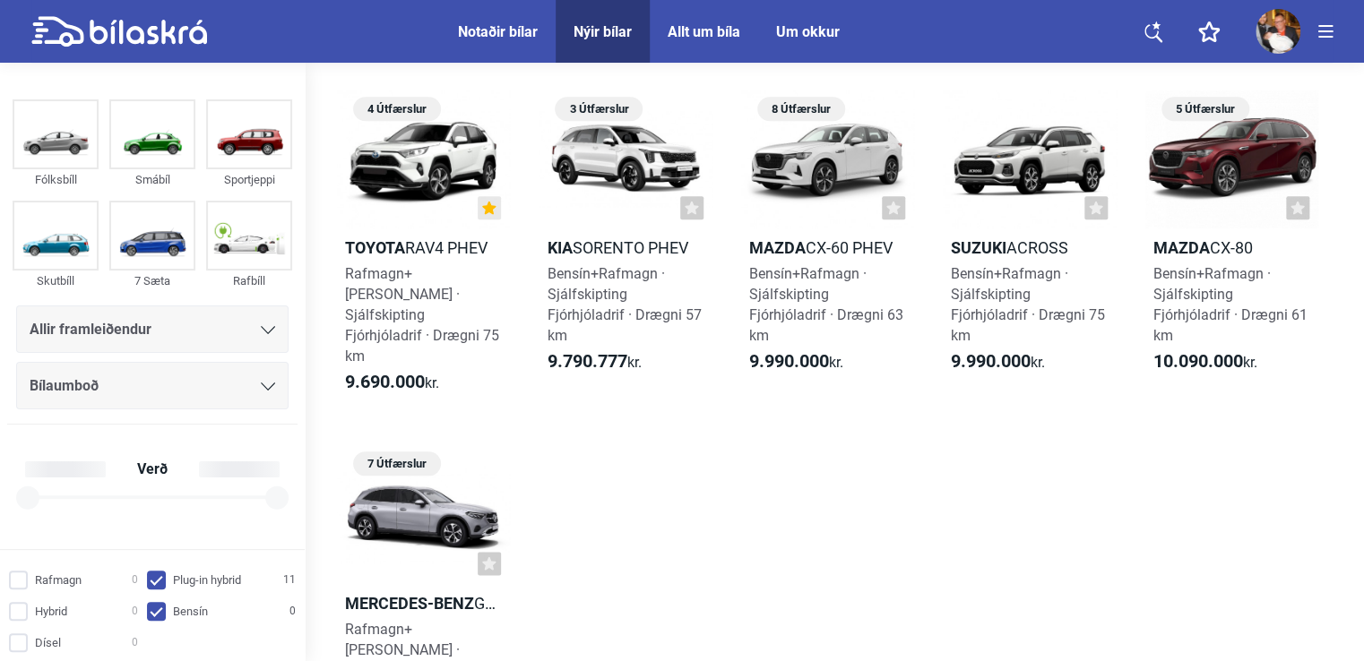
checkbox input "true"
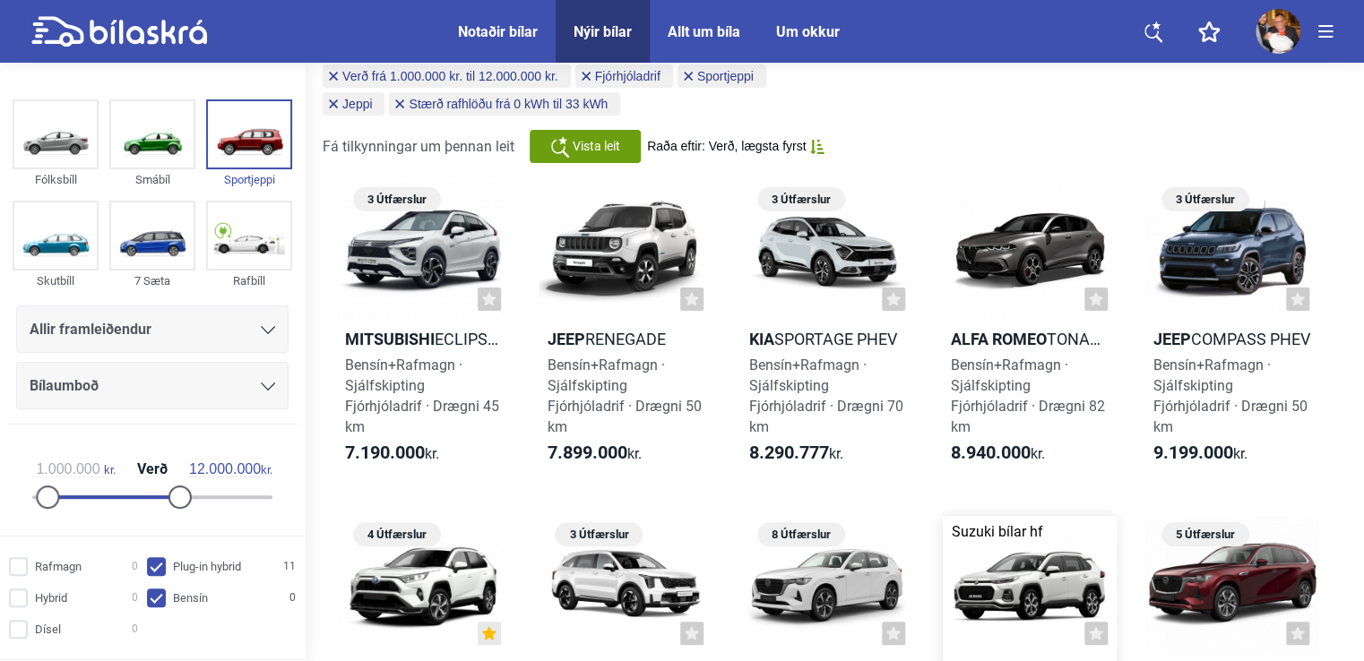
scroll to position [179, 0]
